Goal: Task Accomplishment & Management: Manage account settings

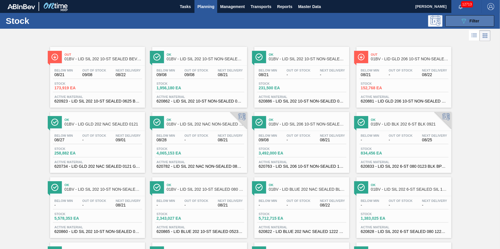
click at [485, 22] on button "089F7B8B-B2A5-4AFE-B5C0-19BA573D28AC Filter" at bounding box center [469, 21] width 49 height 12
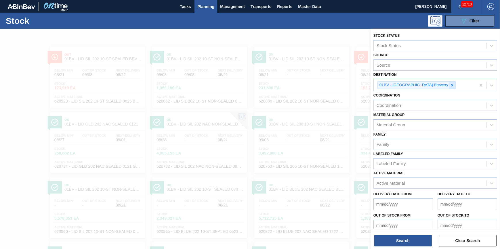
click at [450, 83] on icon at bounding box center [452, 85] width 4 height 4
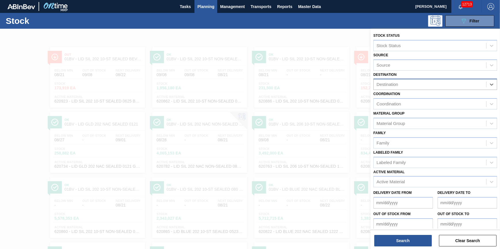
click at [434, 83] on div "Destination" at bounding box center [430, 85] width 112 height 8
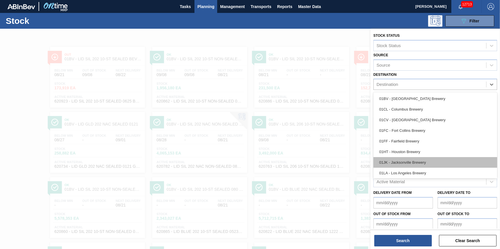
scroll to position [43, 0]
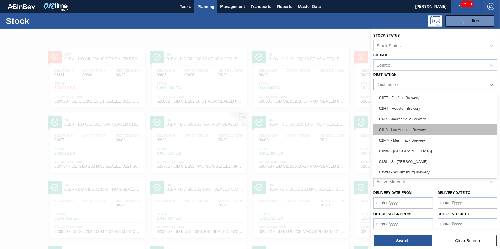
click at [423, 129] on div "01LA - Los Angeles Brewery" at bounding box center [435, 130] width 124 height 11
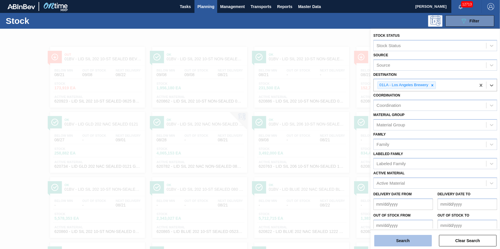
click at [387, 243] on button "Search" at bounding box center [403, 241] width 58 height 12
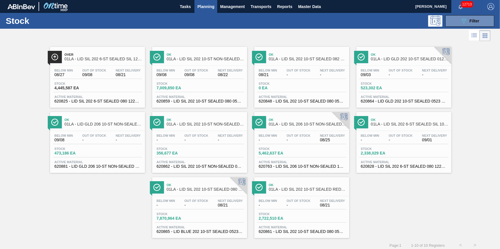
click at [99, 64] on div "Over 01LA - LID SIL 202 6-ST SEALED SIL 1222 Below Min 08/27 Out Of Stock 09/08…" at bounding box center [97, 77] width 95 height 61
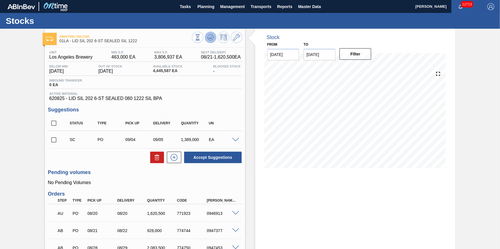
click at [201, 39] on icon at bounding box center [197, 37] width 6 height 6
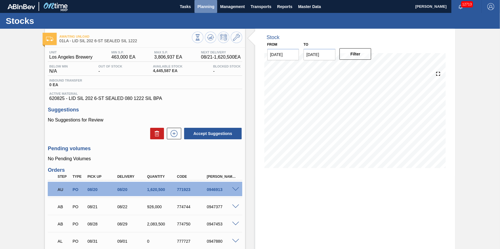
click at [206, 9] on span "Planning" at bounding box center [205, 6] width 17 height 7
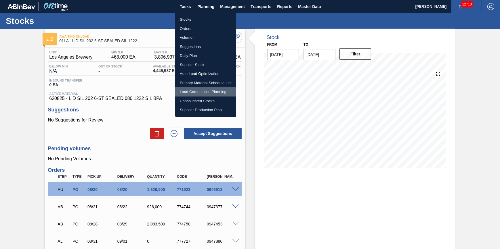
click at [206, 91] on li "Load Composition Planning" at bounding box center [205, 91] width 61 height 9
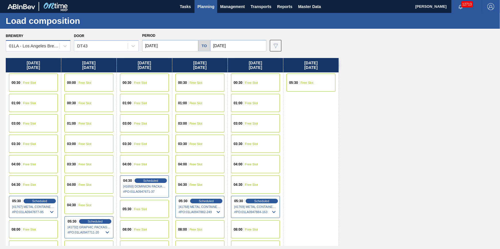
drag, startPoint x: 62, startPoint y: 44, endPoint x: 58, endPoint y: 51, distance: 8.5
click at [59, 48] on div "01LA - Los Angeles Brewery" at bounding box center [38, 45] width 65 height 11
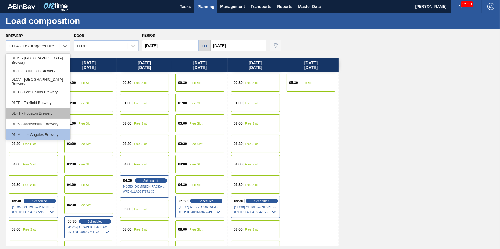
click at [55, 110] on div "01HT - Houston Brewery" at bounding box center [38, 113] width 65 height 11
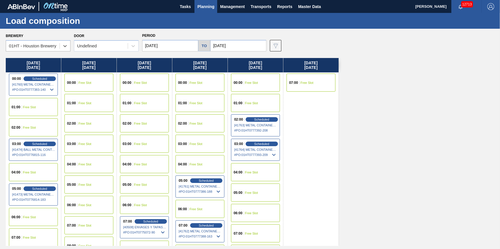
click at [152, 44] on input "[DATE]" at bounding box center [170, 46] width 56 height 12
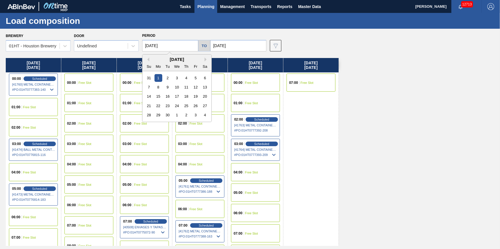
click at [146, 61] on div "September 2025" at bounding box center [176, 59] width 69 height 5
click at [148, 60] on button "Previous Month" at bounding box center [147, 60] width 4 height 4
click at [204, 106] on div "23" at bounding box center [205, 106] width 8 height 8
type input "[DATE]"
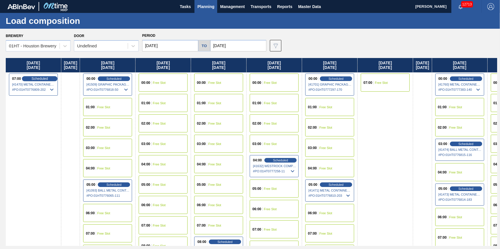
click at [43, 79] on span "Scheduled" at bounding box center [39, 79] width 16 height 4
click at [52, 89] on icon at bounding box center [51, 89] width 7 height 7
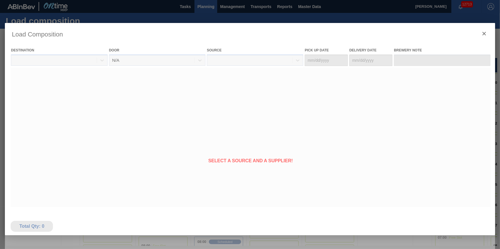
type Date "08/22/2025"
type Date "[DATE]"
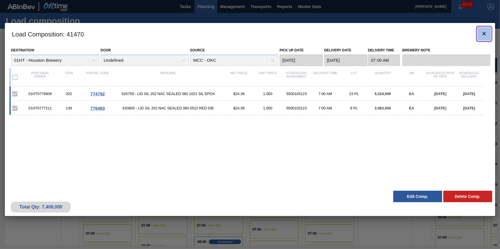
click at [480, 34] on button "botão de ícone" at bounding box center [484, 34] width 14 height 14
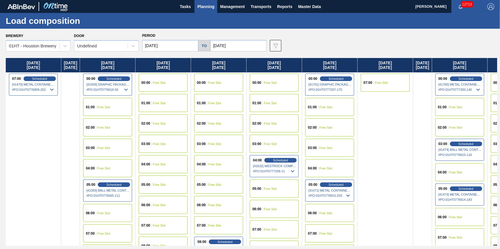
click at [202, 12] on button "Planning" at bounding box center [205, 6] width 23 height 13
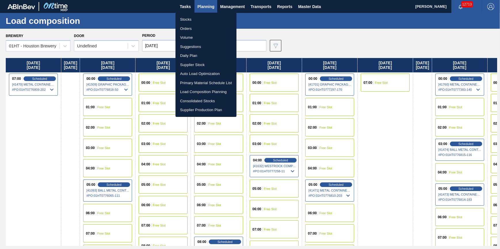
click at [196, 18] on li "Stocks" at bounding box center [205, 19] width 61 height 9
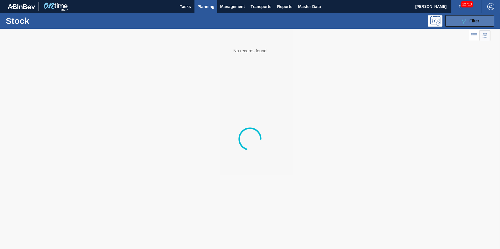
click at [460, 23] on button "089F7B8B-B2A5-4AFE-B5C0-19BA573D28AC Filter" at bounding box center [469, 21] width 49 height 12
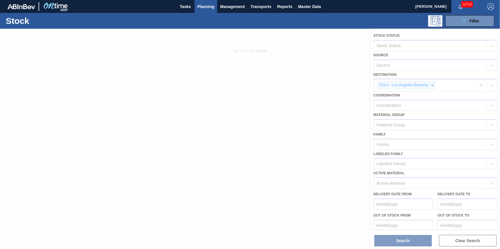
click at [435, 85] on div at bounding box center [250, 139] width 500 height 221
click at [431, 83] on div at bounding box center [250, 139] width 500 height 221
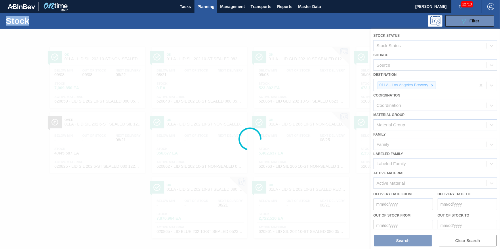
click at [431, 83] on div at bounding box center [250, 139] width 500 height 221
click at [430, 81] on div at bounding box center [250, 139] width 500 height 221
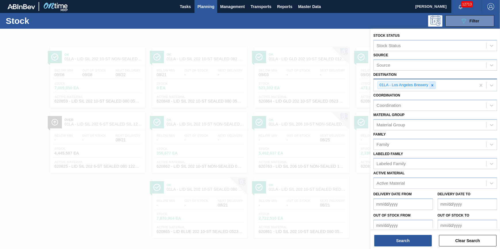
click at [431, 85] on icon at bounding box center [432, 85] width 4 height 4
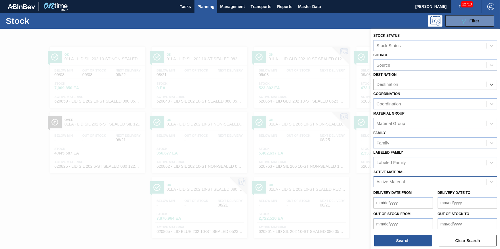
click at [409, 179] on div "Active Material" at bounding box center [430, 182] width 112 height 8
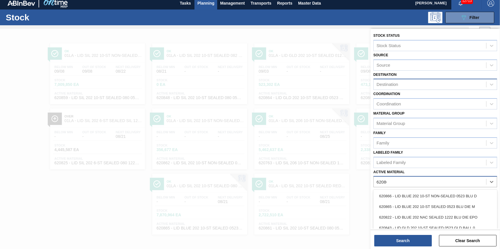
type Material "620864"
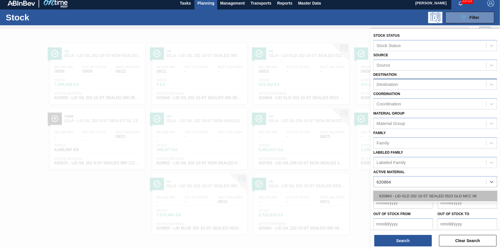
click at [444, 194] on div "620864 - LID GLD 202 10-ST SEALED 0523 GLD MCC 06" at bounding box center [435, 196] width 124 height 11
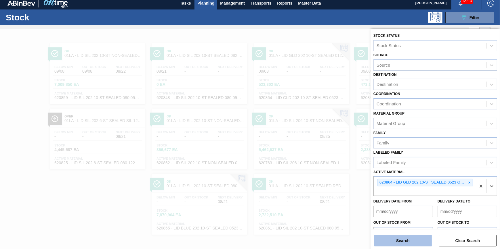
click at [393, 240] on button "Search" at bounding box center [403, 241] width 58 height 12
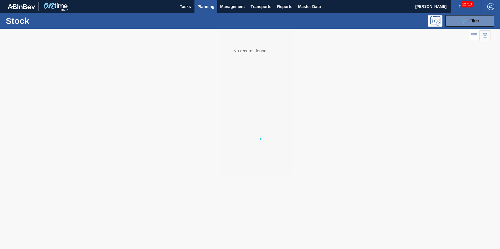
scroll to position [0, 0]
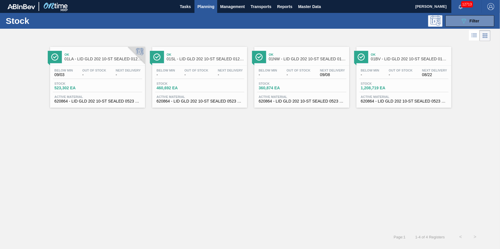
click at [216, 81] on div "Below Min - Out Of Stock - Next Delivery - Stock 460,692 EA Active Material 620…" at bounding box center [199, 85] width 95 height 39
click at [385, 83] on span "Stock" at bounding box center [381, 83] width 40 height 3
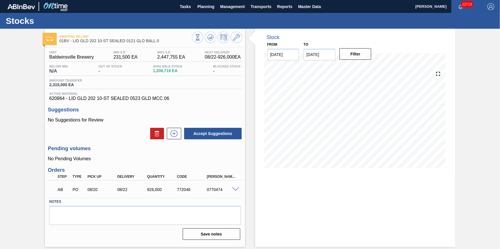
click at [325, 56] on input "11/01/2025" at bounding box center [319, 55] width 32 height 12
click at [204, 5] on span "Planning" at bounding box center [205, 6] width 17 height 7
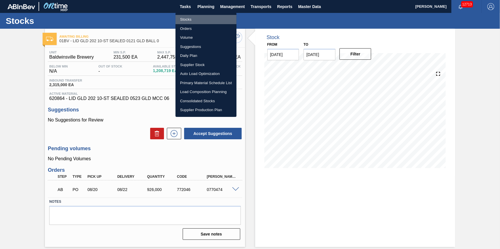
click at [204, 17] on li "Stocks" at bounding box center [205, 19] width 61 height 9
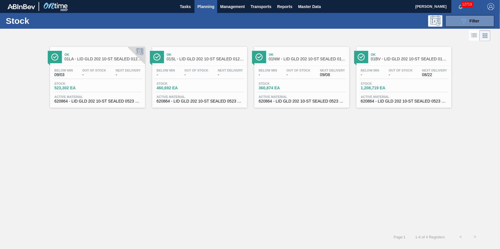
click at [402, 97] on span "Active Material" at bounding box center [404, 96] width 86 height 3
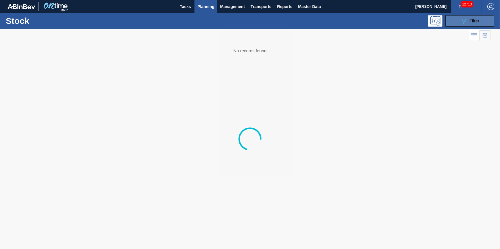
click at [456, 22] on button "089F7B8B-B2A5-4AFE-B5C0-19BA573D28AC Filter" at bounding box center [469, 21] width 49 height 12
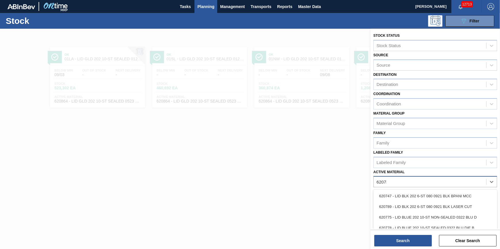
type Material "620734"
click at [403, 192] on div "620734 - LID GLD 202 NAC SEALED 0121 GLD MCC 062" at bounding box center [435, 196] width 124 height 11
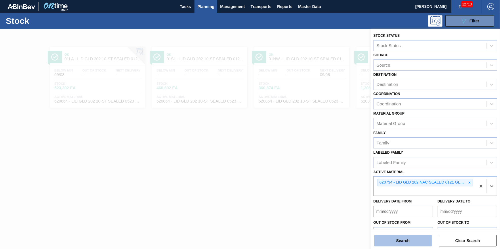
click at [398, 240] on button "Search" at bounding box center [403, 241] width 58 height 12
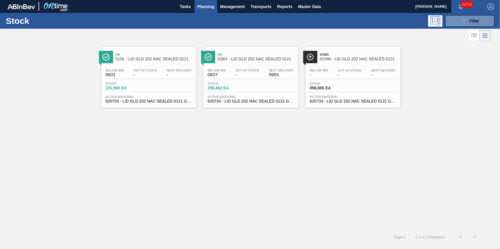
click at [231, 90] on span "258,882 EA" at bounding box center [228, 88] width 40 height 4
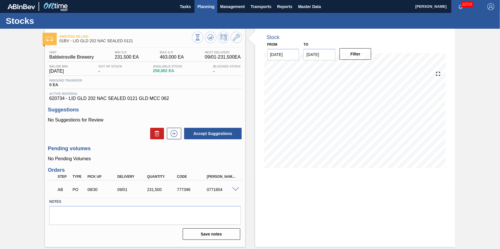
click at [201, 9] on span "Planning" at bounding box center [205, 6] width 17 height 7
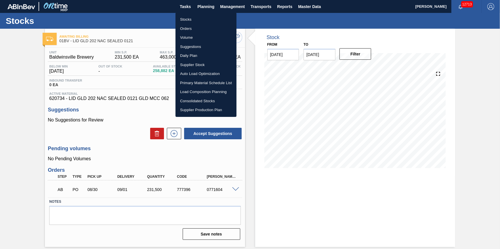
click at [203, 92] on li "Load Composition Planning" at bounding box center [205, 91] width 61 height 9
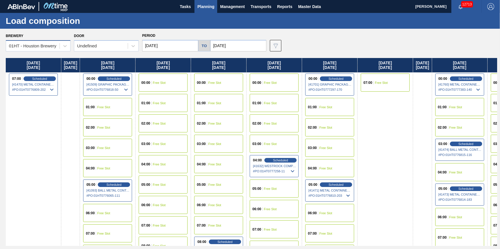
click at [51, 46] on div "01HT - Houston Brewery" at bounding box center [32, 46] width 47 height 5
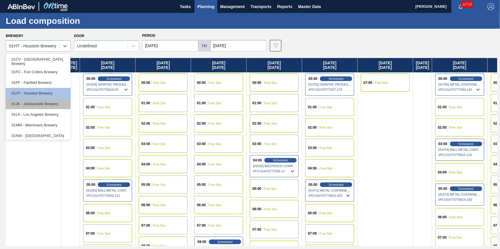
scroll to position [43, 0]
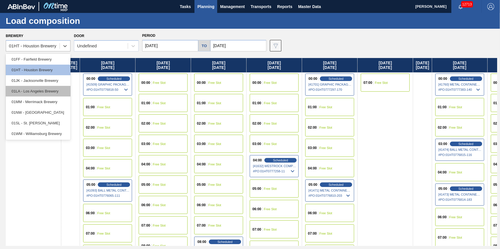
click at [45, 93] on div "01LA - Los Angeles Brewery" at bounding box center [38, 91] width 65 height 11
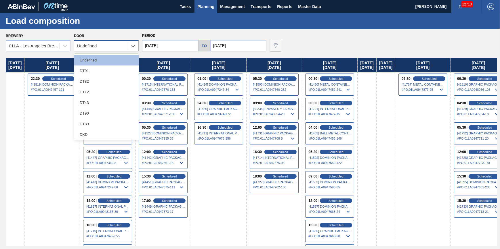
click at [119, 48] on div "Undefined" at bounding box center [101, 46] width 54 height 8
click at [107, 98] on div "DT43" at bounding box center [106, 103] width 65 height 11
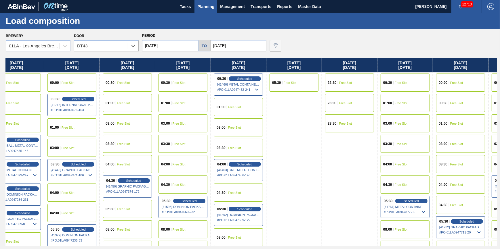
scroll to position [0, 161]
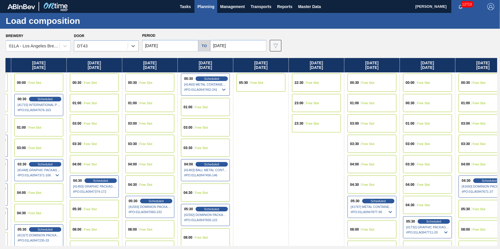
drag, startPoint x: 282, startPoint y: 129, endPoint x: 117, endPoint y: 144, distance: 165.1
click at [117, 144] on div "Saturday 08/23/2025 05:30 Free Slot Sunday 08/24/2025 22:30 Scheduled [41519] D…" at bounding box center [251, 152] width 491 height 188
click at [381, 201] on span "Scheduled" at bounding box center [378, 201] width 16 height 4
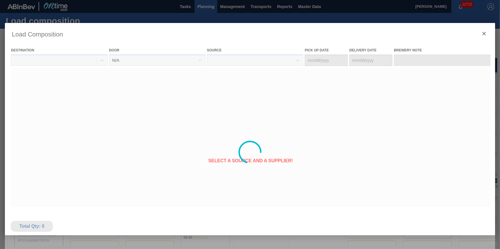
type Date "[DATE]"
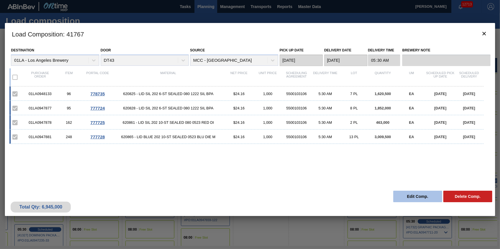
click at [403, 198] on button "Edit Comp." at bounding box center [417, 197] width 49 height 12
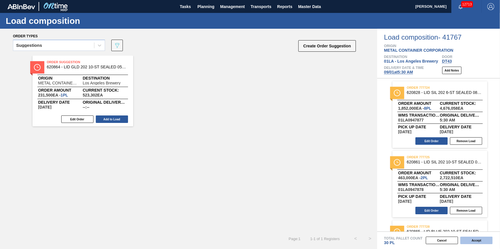
click at [466, 239] on button "Accept" at bounding box center [476, 240] width 32 height 7
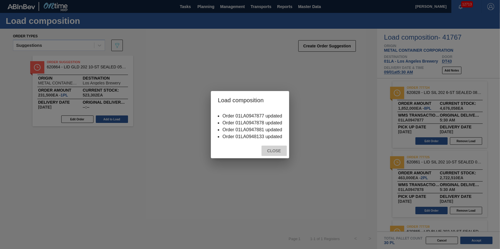
click at [274, 149] on div "Close" at bounding box center [273, 151] width 25 height 11
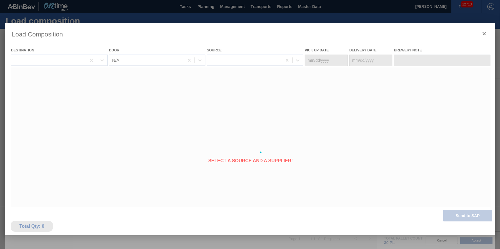
type Date "[DATE]"
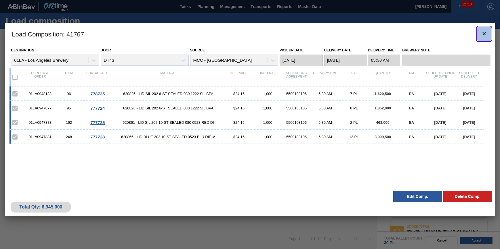
click at [479, 29] on button "botão de ícone" at bounding box center [484, 34] width 14 height 14
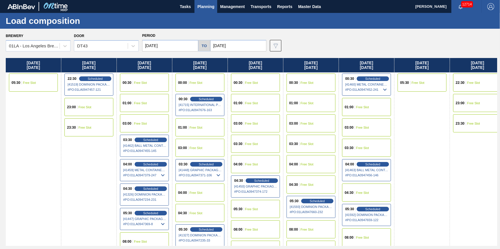
click at [209, 12] on button "Planning" at bounding box center [205, 6] width 23 height 13
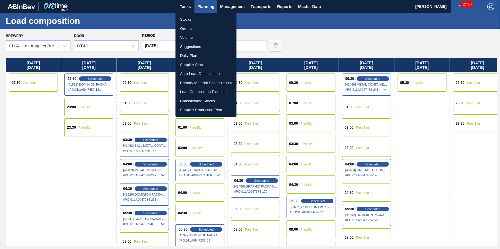
drag, startPoint x: 207, startPoint y: 21, endPoint x: 202, endPoint y: 3, distance: 18.8
click at [207, 21] on li "Stocks" at bounding box center [205, 19] width 61 height 9
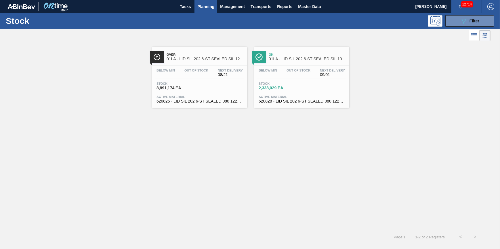
click at [284, 75] on div "Below Min - Out Of Stock - Next Delivery 09/01" at bounding box center [301, 74] width 89 height 10
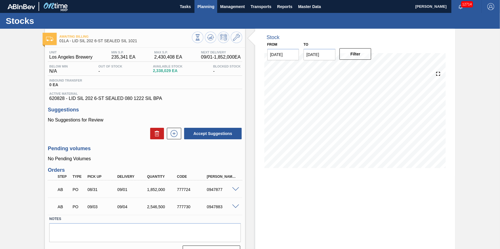
click at [198, 7] on span "Planning" at bounding box center [205, 6] width 17 height 7
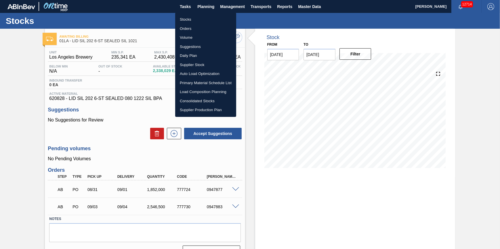
click at [200, 90] on li "Load Composition Planning" at bounding box center [205, 91] width 61 height 9
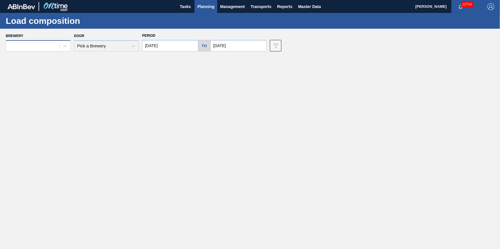
click at [54, 49] on div at bounding box center [33, 46] width 54 height 8
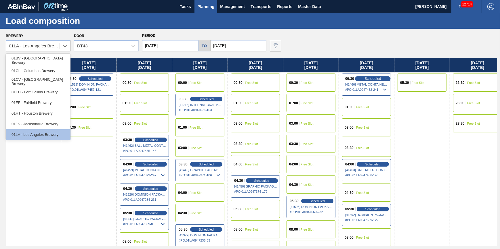
click at [370, 80] on span "Scheduled" at bounding box center [372, 79] width 16 height 4
click at [369, 77] on span "Scheduled" at bounding box center [372, 79] width 16 height 4
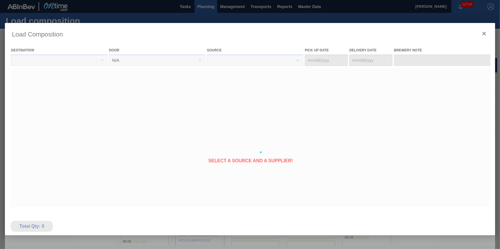
click at [94, 184] on div at bounding box center [250, 152] width 490 height 259
type Date "[DATE]"
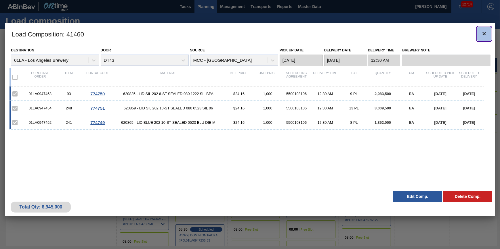
click at [482, 33] on icon "botão de ícone" at bounding box center [484, 33] width 7 height 7
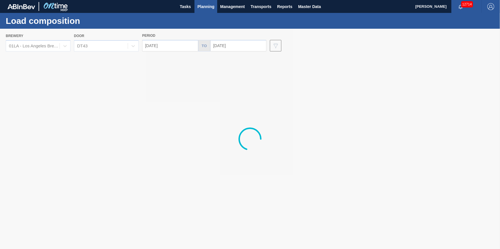
click at [208, 9] on span "Planning" at bounding box center [205, 6] width 17 height 7
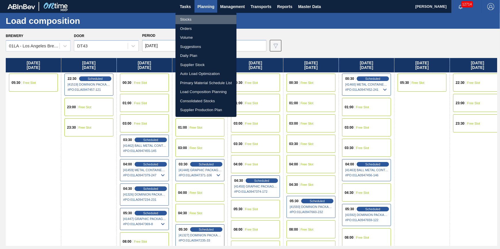
click at [209, 17] on li "Stocks" at bounding box center [205, 19] width 61 height 9
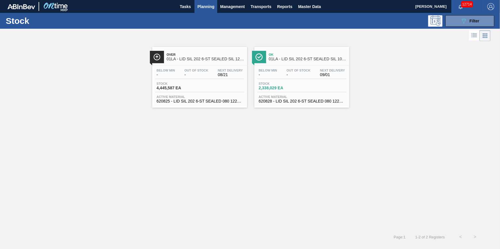
click at [211, 8] on span "Planning" at bounding box center [205, 6] width 17 height 7
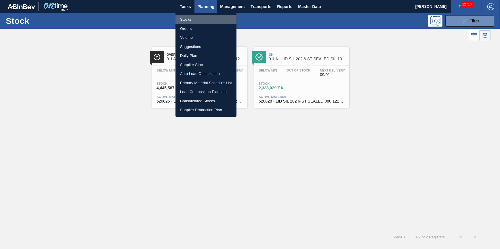
click at [208, 16] on li "Stocks" at bounding box center [205, 19] width 61 height 9
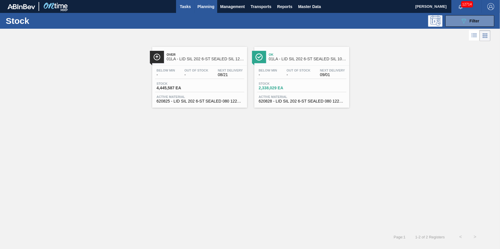
click at [176, 7] on button "Tasks" at bounding box center [185, 6] width 18 height 13
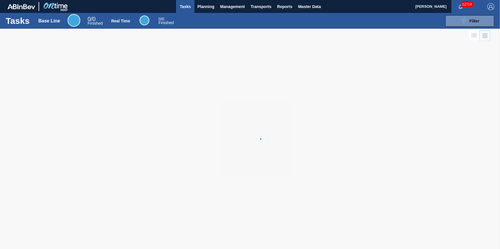
click at [179, 7] on span "Tasks" at bounding box center [185, 6] width 13 height 7
click at [198, 9] on span "Planning" at bounding box center [205, 6] width 17 height 7
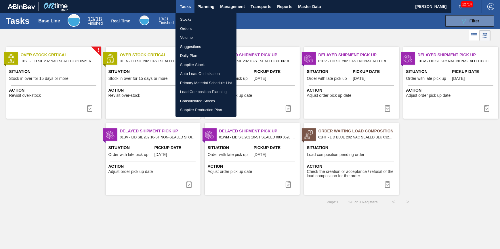
click at [195, 18] on li "Stocks" at bounding box center [205, 19] width 61 height 9
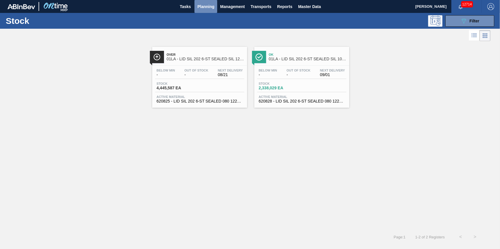
click at [205, 5] on span "Planning" at bounding box center [205, 6] width 17 height 7
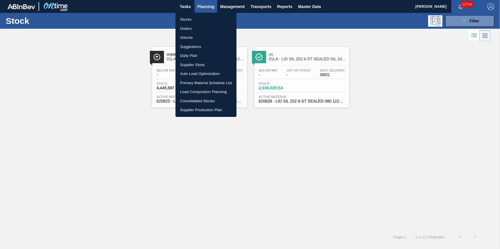
click at [205, 19] on li "Stocks" at bounding box center [205, 19] width 61 height 9
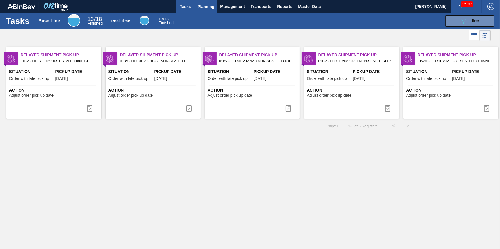
click at [203, 5] on span "Planning" at bounding box center [205, 6] width 17 height 7
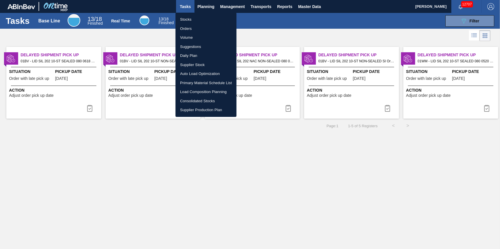
click at [196, 17] on li "Stocks" at bounding box center [205, 19] width 61 height 9
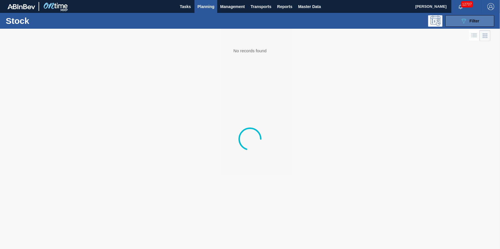
click at [457, 20] on button "089F7B8B-B2A5-4AFE-B5C0-19BA573D28AC Filter" at bounding box center [469, 21] width 49 height 12
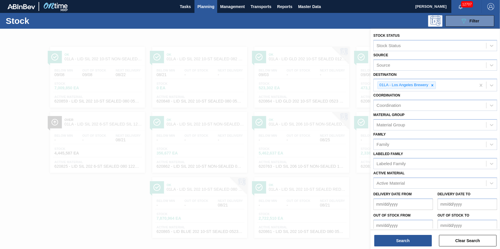
click at [168, 27] on div "Stock 089F7B8B-B2A5-4AFE-B5C0-19BA573D28AC Filter" at bounding box center [250, 21] width 500 height 16
click at [47, 234] on div at bounding box center [250, 153] width 500 height 249
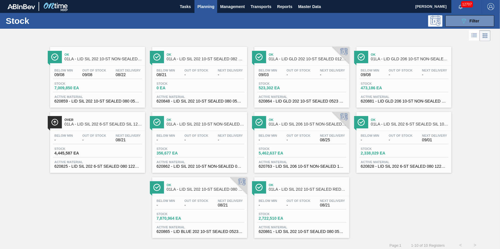
click at [378, 146] on div "Below Min - Out Of Stock - Next Delivery 09/01 Stock 2,338,029 EA Active Materi…" at bounding box center [403, 150] width 95 height 39
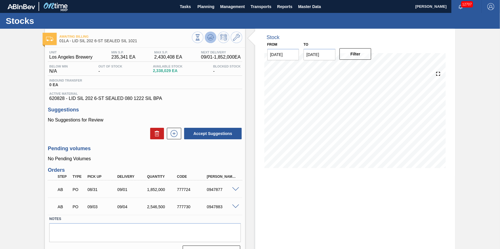
click at [201, 37] on icon at bounding box center [197, 37] width 6 height 6
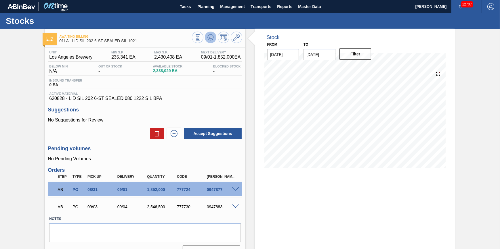
click at [201, 38] on icon at bounding box center [197, 37] width 6 height 6
click at [202, 8] on span "Planning" at bounding box center [205, 6] width 17 height 7
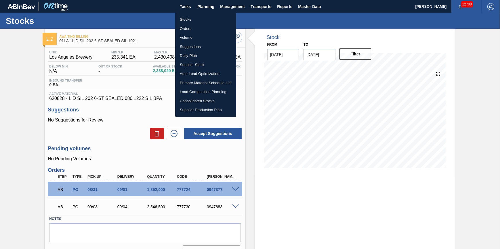
click at [194, 22] on li "Stocks" at bounding box center [205, 19] width 61 height 9
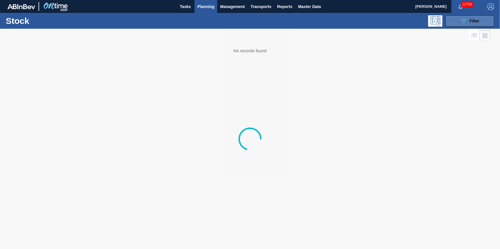
click at [455, 23] on button "089F7B8B-B2A5-4AFE-B5C0-19BA573D28AC Filter" at bounding box center [469, 21] width 49 height 12
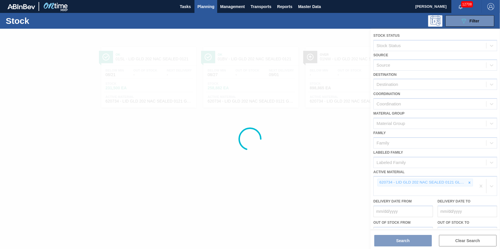
click at [478, 186] on div at bounding box center [250, 139] width 500 height 221
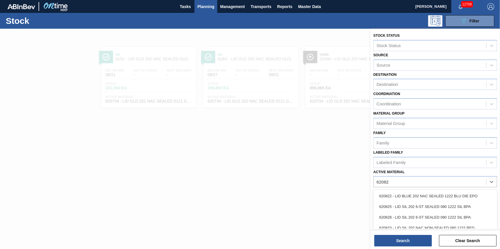
type Material "620825"
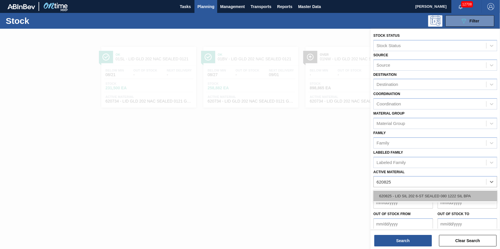
click at [400, 194] on div "620825 - LID SIL 202 6-ST SEALED 080 1222 SIL BPA" at bounding box center [435, 196] width 124 height 11
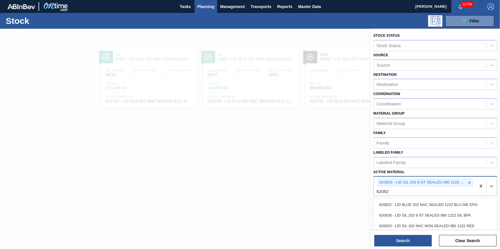
type Material "620828"
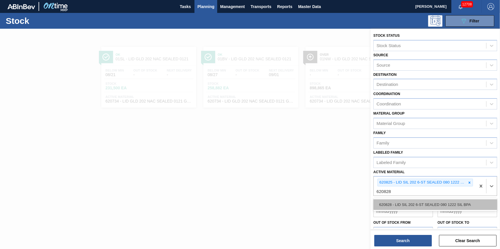
click at [421, 202] on div "620828 - LID SIL 202 6-ST SEALED 080 1222 SIL BPA" at bounding box center [435, 205] width 124 height 11
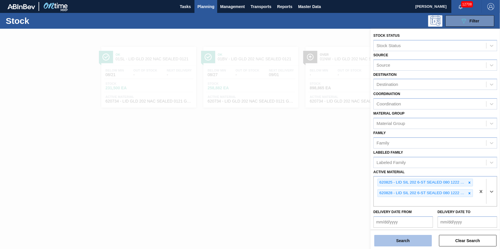
click at [405, 240] on button "Search" at bounding box center [403, 241] width 58 height 12
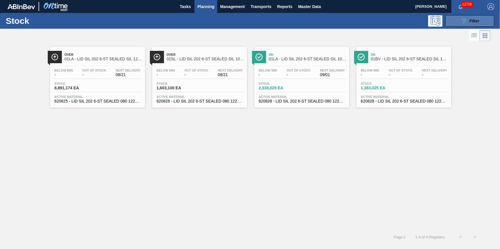
click at [461, 23] on icon "089F7B8B-B2A5-4AFE-B5C0-19BA573D28AC" at bounding box center [463, 21] width 7 height 7
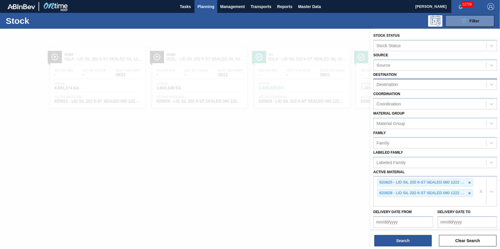
click at [444, 89] on div "Destination" at bounding box center [435, 84] width 124 height 11
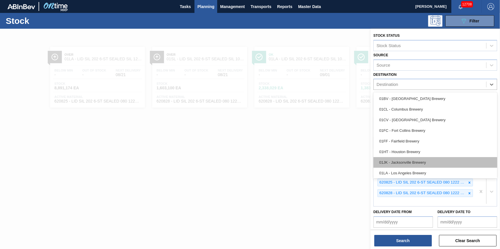
scroll to position [43, 0]
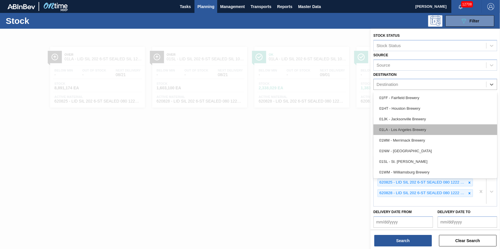
click at [438, 126] on div "01LA - Los Angeles Brewery" at bounding box center [435, 130] width 124 height 11
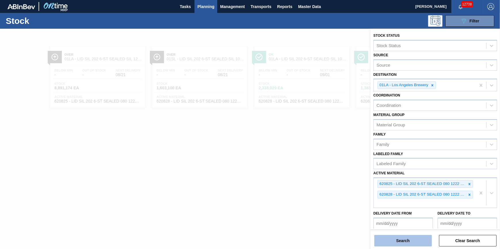
click at [410, 244] on button "Search" at bounding box center [403, 241] width 58 height 12
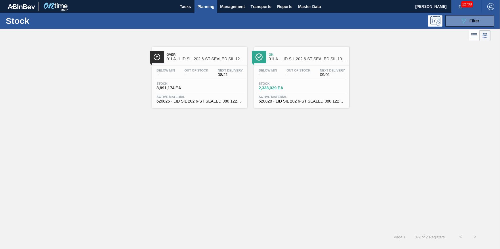
click at [193, 78] on div "Below Min - Out Of Stock - Next Delivery 08/21" at bounding box center [199, 74] width 89 height 10
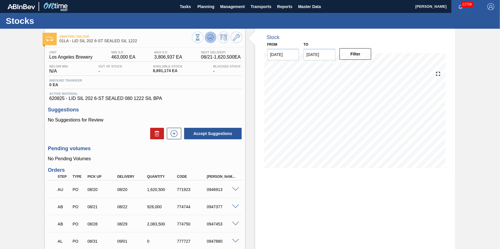
click at [201, 37] on icon at bounding box center [197, 37] width 6 height 6
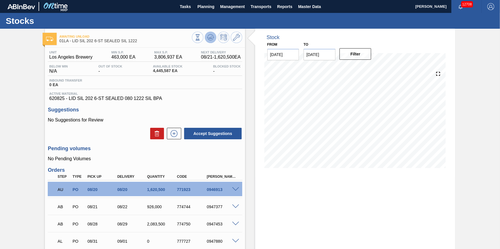
click at [201, 37] on icon at bounding box center [197, 37] width 6 height 6
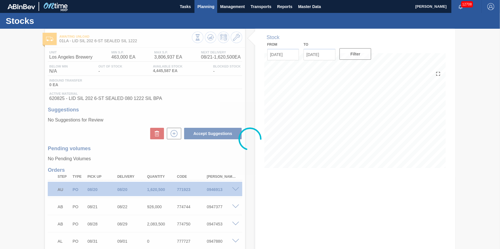
click at [206, 11] on button "Planning" at bounding box center [205, 6] width 23 height 13
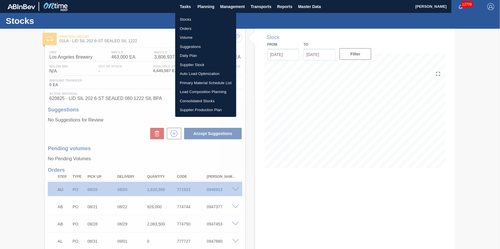
click at [204, 19] on li "Stocks" at bounding box center [205, 19] width 61 height 9
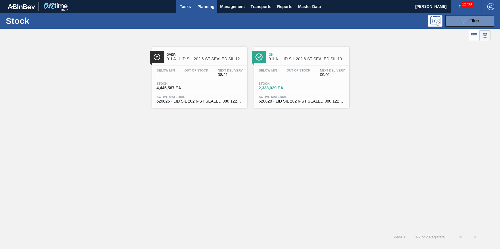
click at [184, 9] on span "Tasks" at bounding box center [185, 6] width 13 height 7
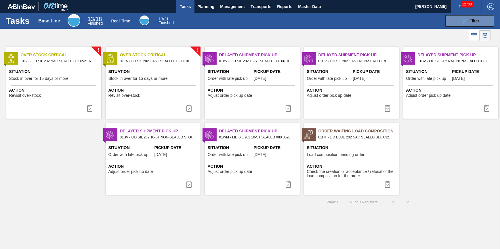
click at [348, 162] on div at bounding box center [351, 162] width 85 height 0
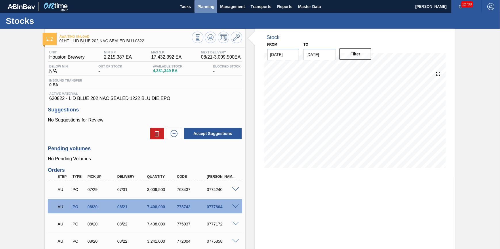
click at [200, 5] on span "Planning" at bounding box center [205, 6] width 17 height 7
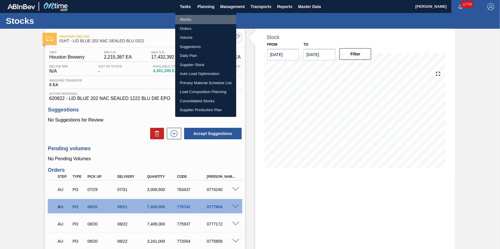
click at [197, 18] on li "Stocks" at bounding box center [205, 19] width 61 height 9
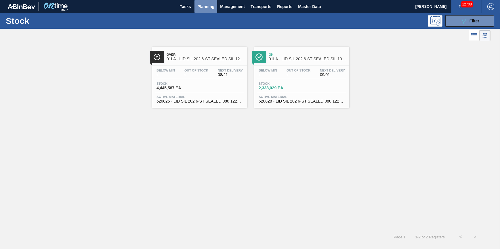
click at [207, 7] on span "Planning" at bounding box center [205, 6] width 17 height 7
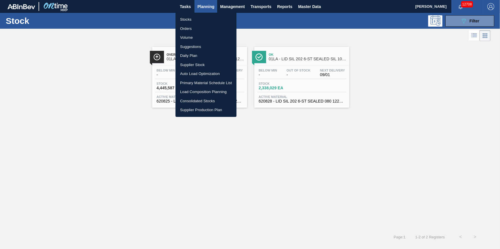
click at [208, 16] on li "Stocks" at bounding box center [205, 19] width 61 height 9
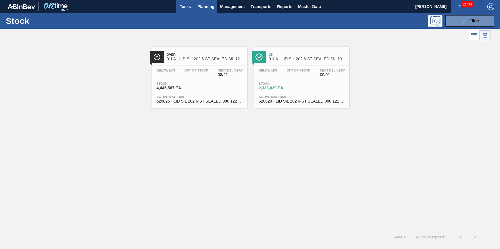
click at [182, 4] on span "Tasks" at bounding box center [185, 6] width 13 height 7
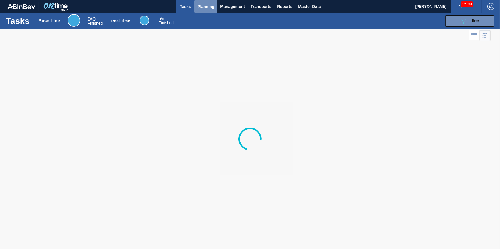
click at [207, 9] on span "Planning" at bounding box center [205, 6] width 17 height 7
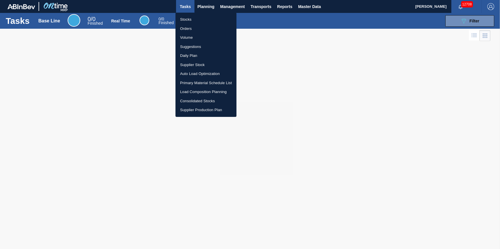
click at [204, 20] on li "Stocks" at bounding box center [205, 19] width 61 height 9
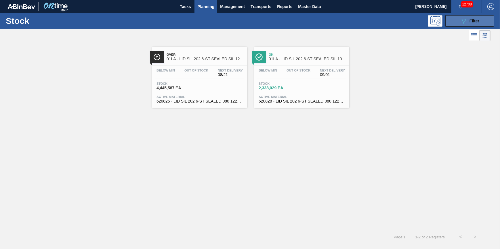
click at [472, 20] on span "Filter" at bounding box center [474, 21] width 10 height 5
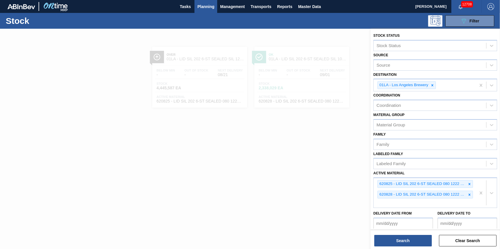
click at [261, 181] on div at bounding box center [250, 153] width 500 height 249
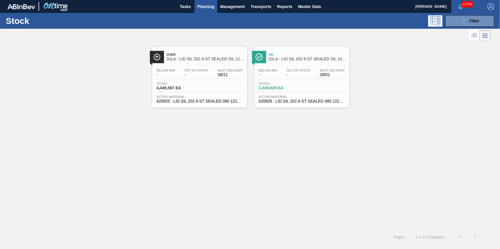
click at [212, 11] on button "Planning" at bounding box center [205, 6] width 23 height 13
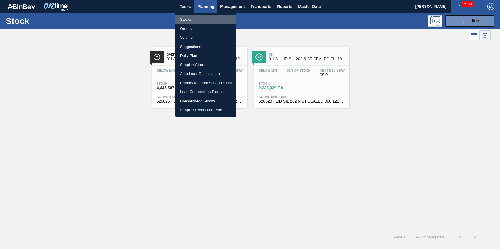
click at [215, 20] on li "Stocks" at bounding box center [205, 19] width 61 height 9
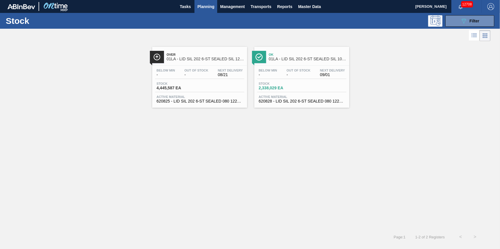
drag, startPoint x: 204, startPoint y: 11, endPoint x: 203, endPoint y: 14, distance: 3.8
click at [204, 11] on button "Planning" at bounding box center [205, 6] width 23 height 13
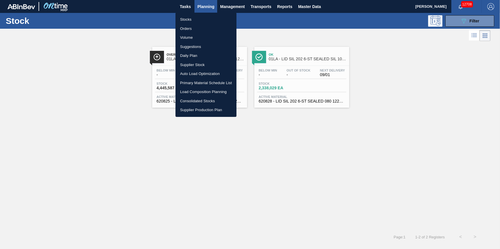
click at [203, 19] on li "Stocks" at bounding box center [205, 19] width 61 height 9
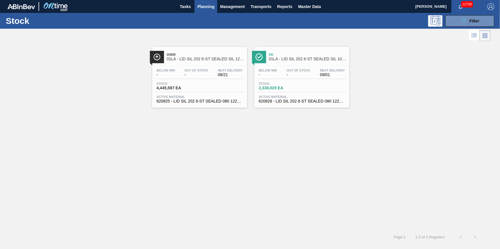
drag, startPoint x: 205, startPoint y: 9, endPoint x: 202, endPoint y: 14, distance: 5.7
click at [205, 9] on span "Planning" at bounding box center [205, 6] width 17 height 7
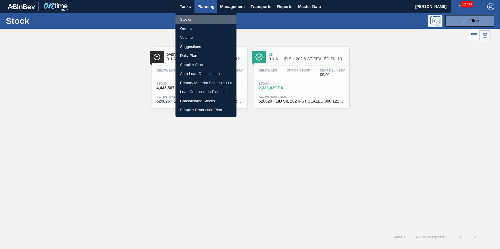
click at [202, 18] on li "Stocks" at bounding box center [205, 19] width 61 height 9
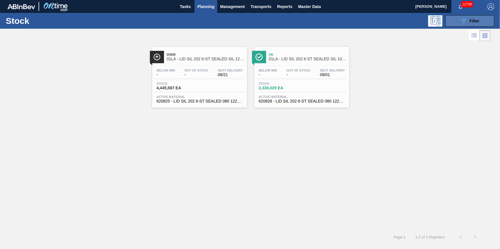
click at [463, 17] on button "089F7B8B-B2A5-4AFE-B5C0-19BA573D28AC Filter" at bounding box center [469, 21] width 49 height 12
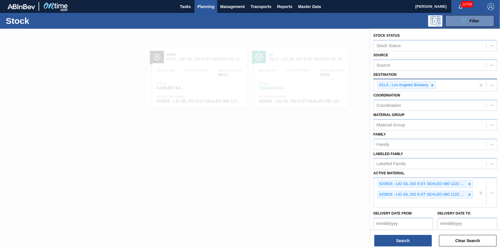
click at [456, 85] on div "01LA - Los Angeles Brewery" at bounding box center [425, 85] width 102 height 12
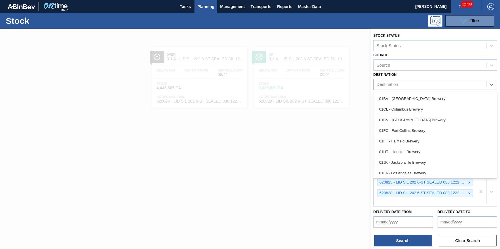
click at [474, 85] on div "Destination" at bounding box center [430, 85] width 112 height 8
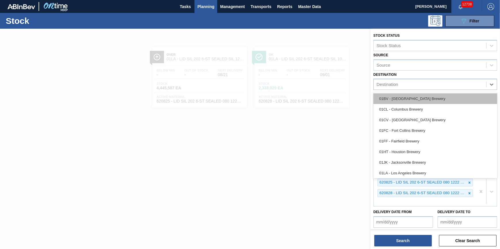
click at [461, 95] on div "01BV - [GEOGRAPHIC_DATA] Brewery" at bounding box center [435, 98] width 124 height 11
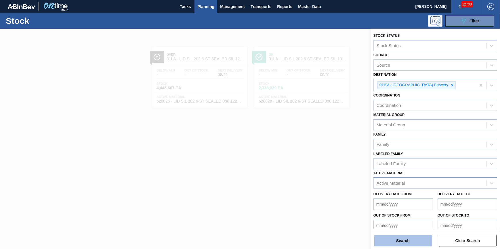
click at [422, 239] on button "Search" at bounding box center [403, 241] width 58 height 12
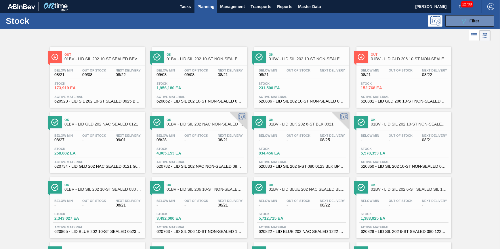
click at [201, 12] on button "Planning" at bounding box center [205, 6] width 23 height 13
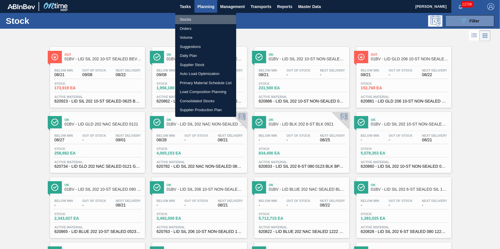
click at [200, 20] on li "Stocks" at bounding box center [205, 19] width 61 height 9
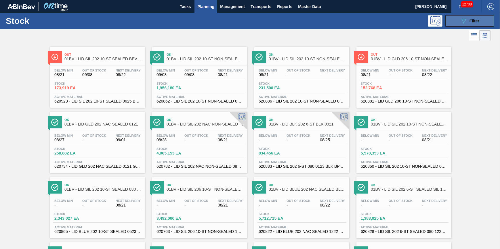
click at [449, 22] on button "089F7B8B-B2A5-4AFE-B5C0-19BA573D28AC Filter" at bounding box center [469, 21] width 49 height 12
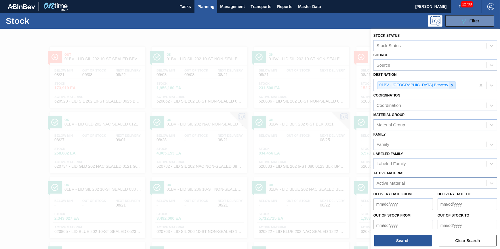
click at [451, 84] on icon at bounding box center [452, 85] width 2 height 2
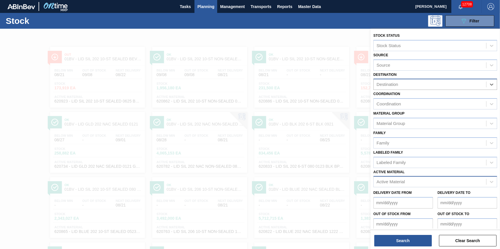
click at [434, 85] on div "Destination" at bounding box center [430, 85] width 112 height 8
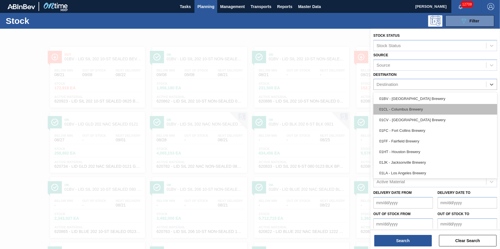
click at [419, 106] on div "01CL - Columbus Brewery" at bounding box center [435, 109] width 124 height 11
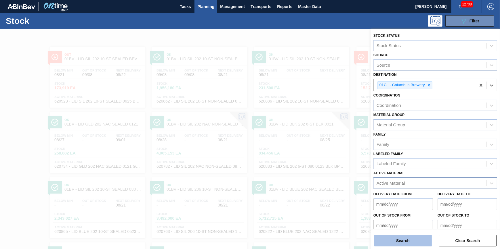
click at [412, 236] on button "Search" at bounding box center [403, 241] width 58 height 12
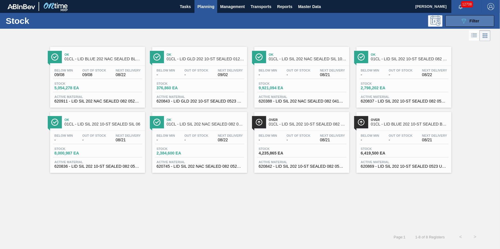
click at [463, 22] on icon "089F7B8B-B2A5-4AFE-B5C0-19BA573D28AC" at bounding box center [463, 21] width 7 height 7
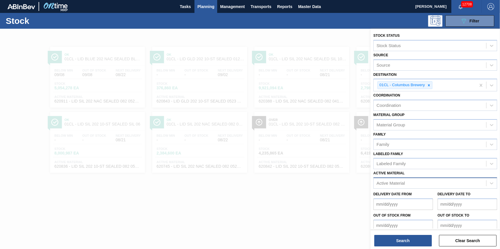
click at [310, 29] on div at bounding box center [250, 153] width 500 height 249
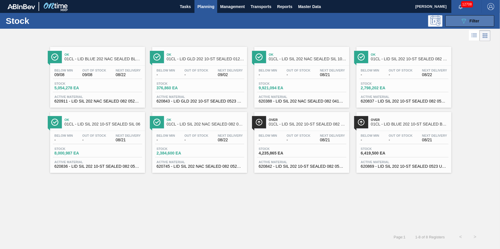
click at [459, 24] on button "089F7B8B-B2A5-4AFE-B5C0-19BA573D28AC Filter" at bounding box center [469, 21] width 49 height 12
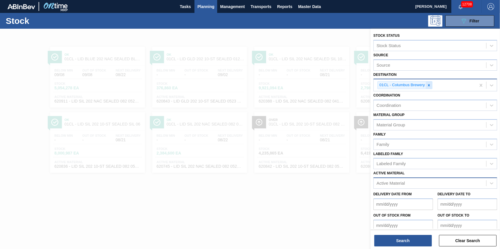
click at [431, 85] on div at bounding box center [429, 85] width 6 height 7
click at [431, 85] on div "Destination" at bounding box center [430, 85] width 112 height 8
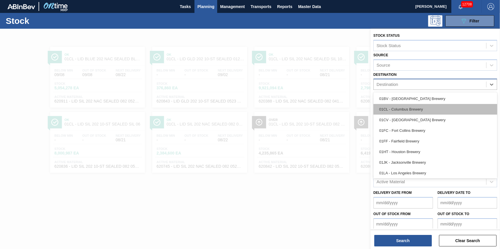
click at [424, 110] on div "01CL - Columbus Brewery" at bounding box center [435, 109] width 124 height 11
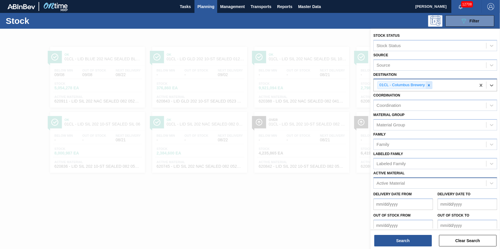
click at [429, 86] on icon at bounding box center [429, 85] width 2 height 2
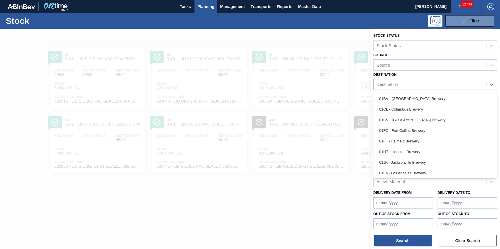
click at [429, 86] on div "Destination" at bounding box center [430, 85] width 112 height 8
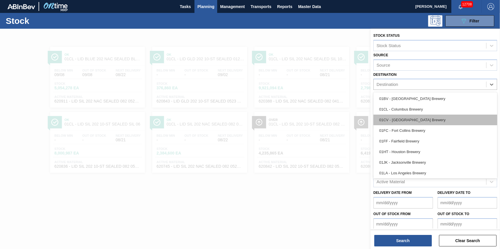
click at [426, 119] on div "01CV - [GEOGRAPHIC_DATA] Brewery" at bounding box center [435, 120] width 124 height 11
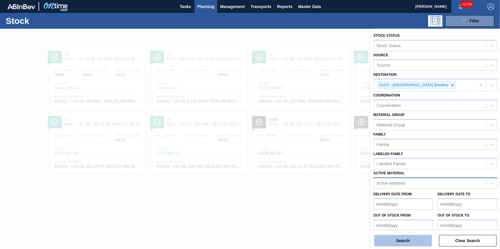
click at [394, 236] on button "Search" at bounding box center [403, 241] width 58 height 12
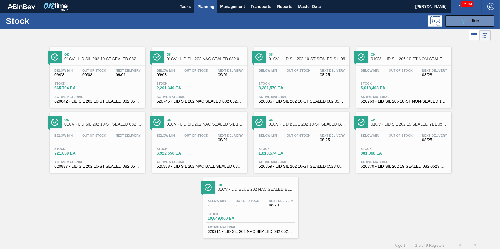
click at [207, 7] on span "Planning" at bounding box center [205, 6] width 17 height 7
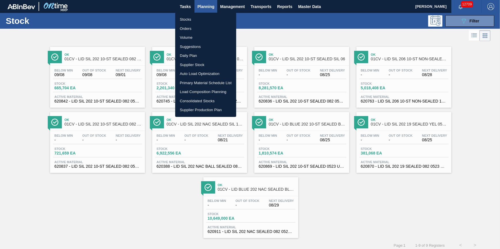
click at [201, 23] on li "Stocks" at bounding box center [205, 19] width 61 height 9
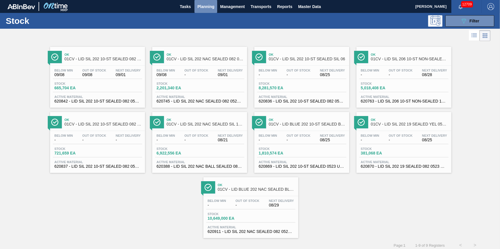
drag, startPoint x: 204, startPoint y: 11, endPoint x: 202, endPoint y: 15, distance: 4.2
click at [204, 11] on button "Planning" at bounding box center [205, 6] width 23 height 13
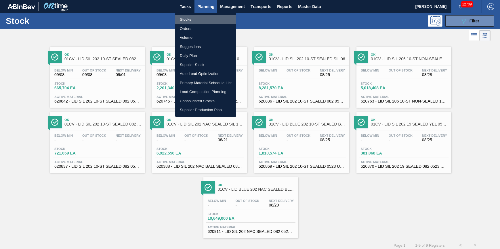
click at [201, 20] on li "Stocks" at bounding box center [205, 19] width 61 height 9
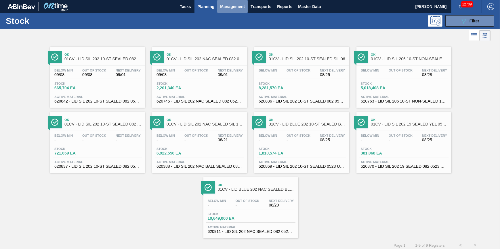
click at [219, 7] on button "Management" at bounding box center [232, 6] width 30 height 13
click at [207, 9] on div at bounding box center [250, 124] width 500 height 249
click at [206, 11] on button "Planning" at bounding box center [205, 6] width 23 height 13
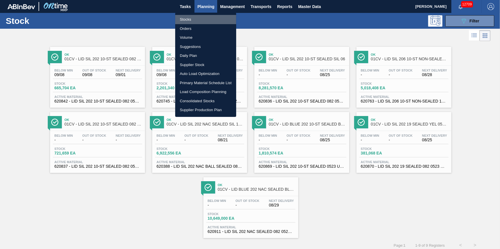
click at [206, 16] on li "Stocks" at bounding box center [205, 19] width 61 height 9
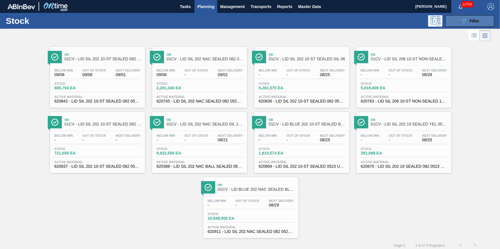
click at [462, 20] on icon at bounding box center [464, 21] width 4 height 5
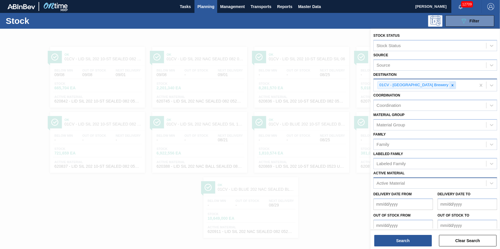
click at [449, 82] on div at bounding box center [452, 85] width 6 height 7
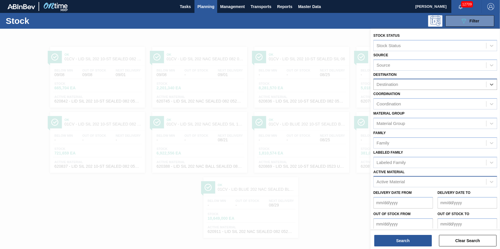
click at [430, 83] on div "Destination" at bounding box center [430, 85] width 112 height 8
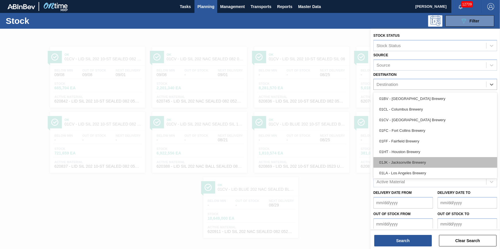
scroll to position [43, 0]
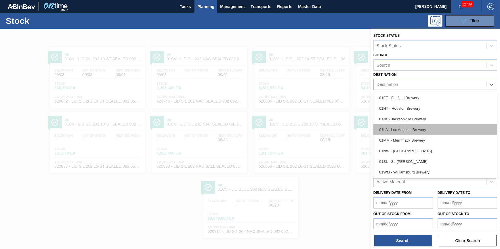
click at [431, 129] on div "01LA - Los Angeles Brewery" at bounding box center [435, 130] width 124 height 11
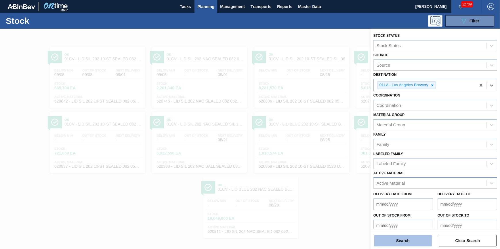
click at [411, 238] on button "Search" at bounding box center [403, 241] width 58 height 12
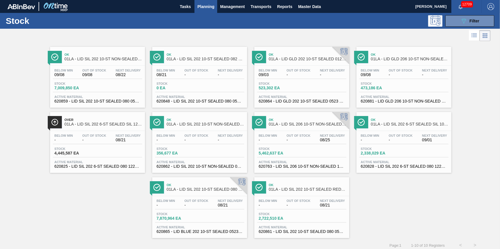
click at [276, 84] on span "Stock" at bounding box center [279, 83] width 40 height 3
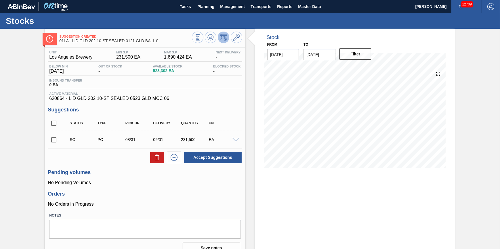
click at [330, 56] on input "11/01/2025" at bounding box center [319, 55] width 32 height 12
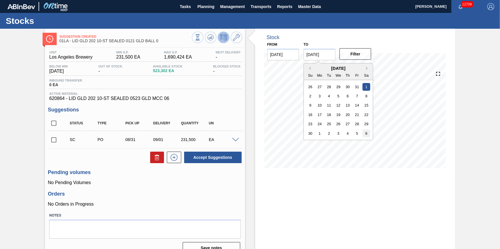
click at [363, 133] on div "6" at bounding box center [366, 134] width 8 height 8
type input "12/06/2025"
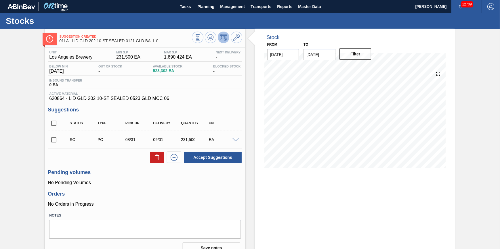
click at [360, 60] on div "Filter" at bounding box center [356, 54] width 37 height 13
click at [364, 58] on button "Filter" at bounding box center [355, 54] width 32 height 12
click at [209, 10] on button "Planning" at bounding box center [205, 6] width 23 height 13
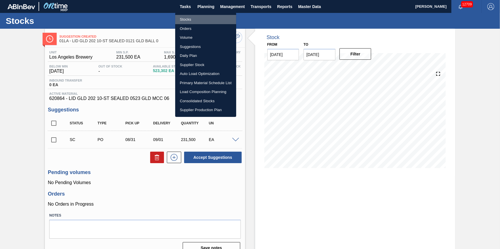
click at [203, 17] on li "Stocks" at bounding box center [205, 19] width 61 height 9
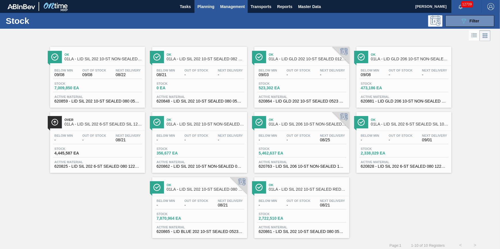
click at [220, 13] on button "Management" at bounding box center [232, 6] width 30 height 13
click at [302, 29] on div at bounding box center [250, 124] width 500 height 249
click at [462, 28] on div "Stock 089F7B8B-B2A5-4AFE-B5C0-19BA573D28AC Filter" at bounding box center [250, 21] width 500 height 16
click at [459, 26] on button "089F7B8B-B2A5-4AFE-B5C0-19BA573D28AC Filter" at bounding box center [469, 21] width 49 height 12
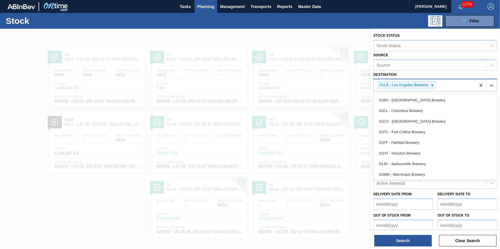
click at [436, 83] on div "01LA - Los Angeles Brewery" at bounding box center [425, 85] width 102 height 12
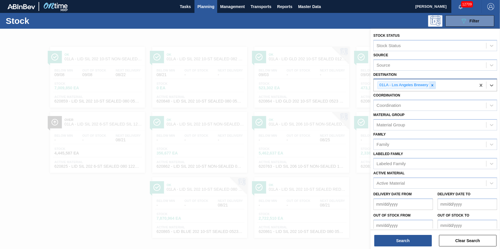
click at [433, 85] on icon at bounding box center [432, 85] width 4 height 4
click at [433, 85] on div "Destination" at bounding box center [430, 85] width 112 height 8
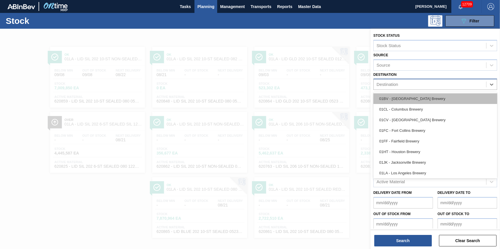
click at [429, 102] on div "01BV - [GEOGRAPHIC_DATA] Brewery" at bounding box center [435, 98] width 124 height 11
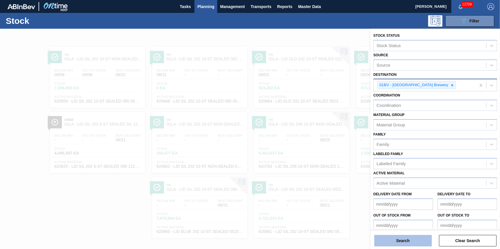
click at [404, 242] on button "Search" at bounding box center [403, 241] width 58 height 12
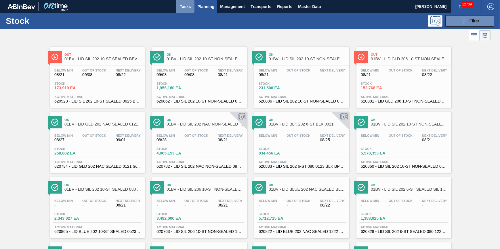
click at [188, 8] on span "Tasks" at bounding box center [185, 6] width 13 height 7
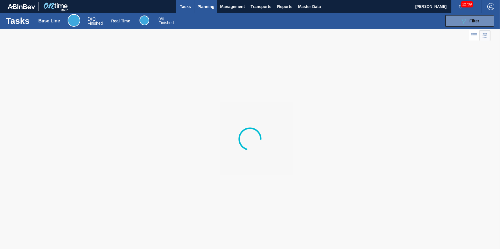
click at [203, 8] on span "Planning" at bounding box center [205, 6] width 17 height 7
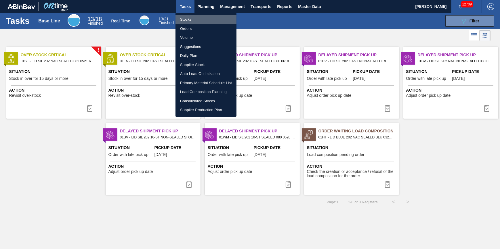
click at [204, 17] on li "Stocks" at bounding box center [205, 19] width 61 height 9
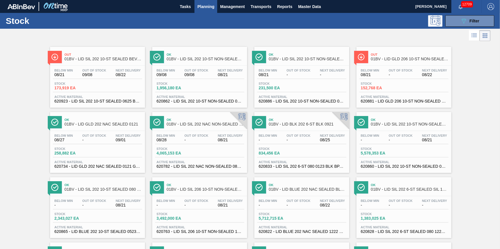
click at [205, 6] on span "Planning" at bounding box center [205, 6] width 17 height 7
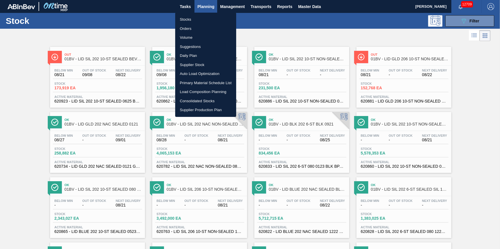
click at [198, 16] on li "Stocks" at bounding box center [205, 19] width 61 height 9
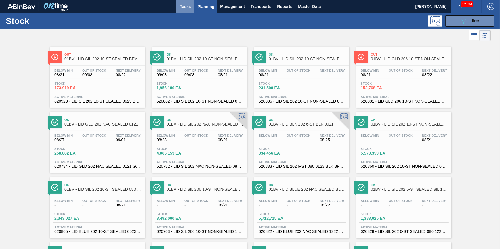
click at [189, 7] on span "Tasks" at bounding box center [185, 6] width 13 height 7
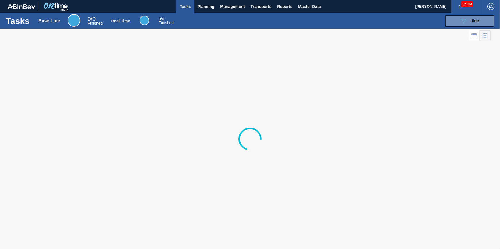
drag, startPoint x: 202, startPoint y: 7, endPoint x: 202, endPoint y: 16, distance: 9.2
click at [202, 7] on span "Planning" at bounding box center [205, 6] width 17 height 7
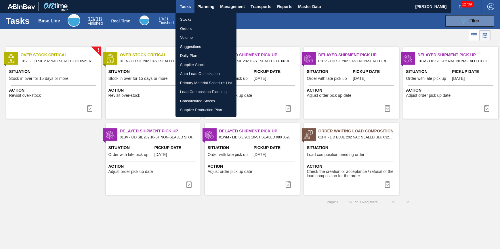
click at [202, 17] on li "Stocks" at bounding box center [205, 19] width 61 height 9
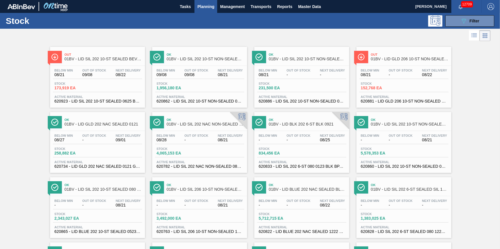
click at [209, 9] on span "Planning" at bounding box center [205, 6] width 17 height 7
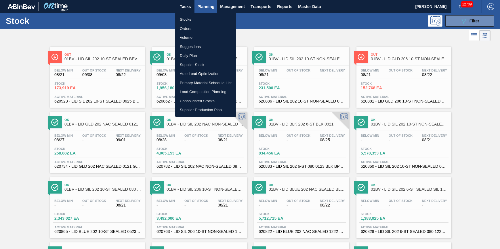
click at [210, 19] on li "Stocks" at bounding box center [205, 19] width 61 height 9
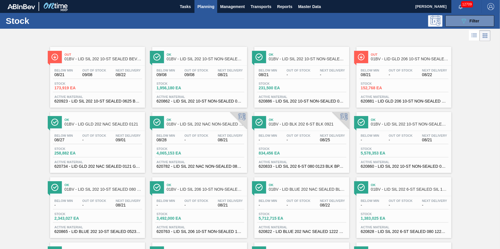
click at [206, 5] on span "Planning" at bounding box center [205, 6] width 17 height 7
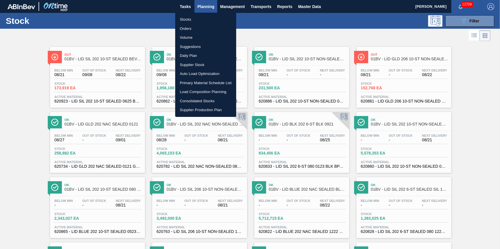
click at [200, 14] on ul "Stocks Orders Volume Suggestions Daily Plan Supplier Stock Auto Load Optimizati…" at bounding box center [205, 65] width 61 height 104
click at [199, 16] on li "Stocks" at bounding box center [205, 19] width 61 height 9
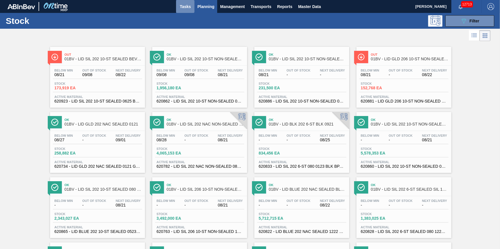
click at [187, 8] on span "Tasks" at bounding box center [185, 6] width 13 height 7
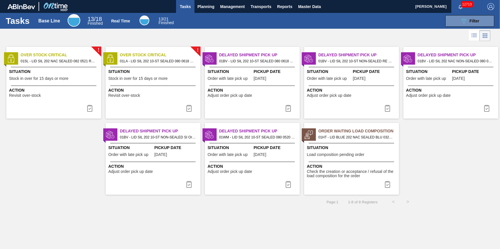
click at [68, 75] on div "Situation Stock in over for 15 days or more" at bounding box center [54, 76] width 91 height 14
click at [92, 110] on img at bounding box center [89, 108] width 7 height 7
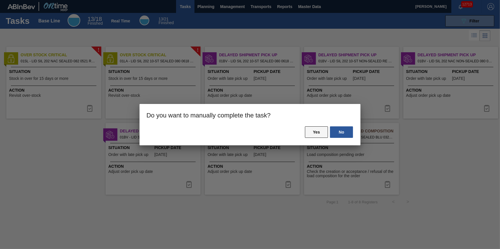
click at [315, 137] on button "Yes" at bounding box center [316, 133] width 23 height 12
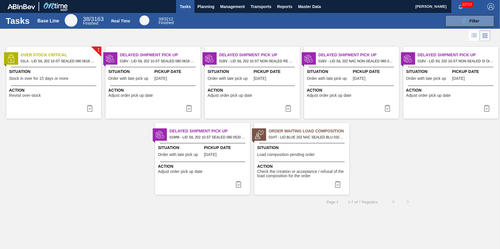
click at [90, 76] on div "Situation Stock in over for 15 days or more" at bounding box center [54, 76] width 91 height 14
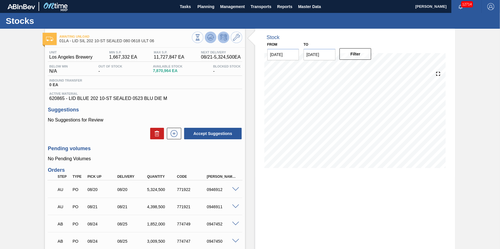
click at [201, 41] on icon at bounding box center [197, 37] width 6 height 6
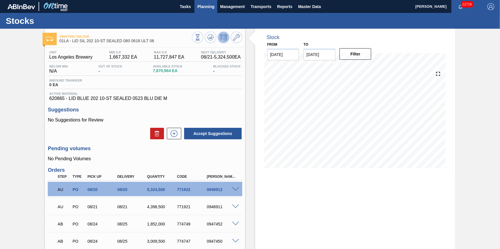
click at [196, 9] on button "Planning" at bounding box center [205, 6] width 23 height 13
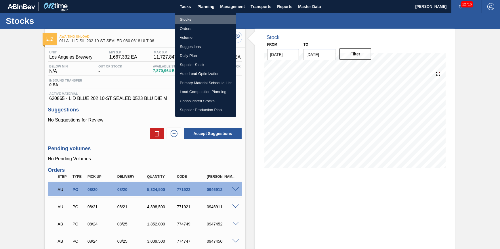
click at [197, 17] on li "Stocks" at bounding box center [205, 19] width 61 height 9
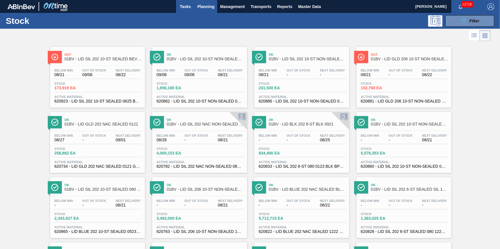
click at [186, 11] on button "Tasks" at bounding box center [185, 6] width 18 height 13
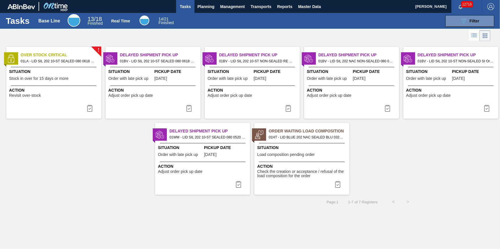
click at [183, 7] on span "Tasks" at bounding box center [185, 6] width 13 height 7
click at [204, 6] on span "Planning" at bounding box center [205, 6] width 17 height 7
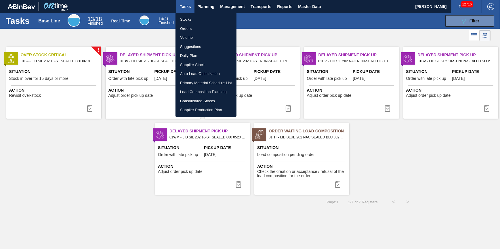
click at [205, 15] on li "Stocks" at bounding box center [205, 19] width 61 height 9
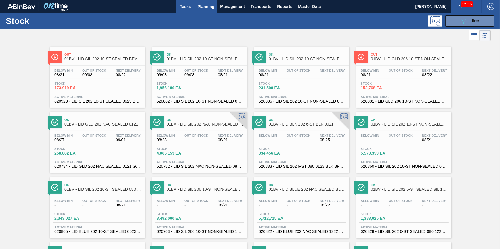
click at [185, 12] on button "Tasks" at bounding box center [185, 6] width 18 height 13
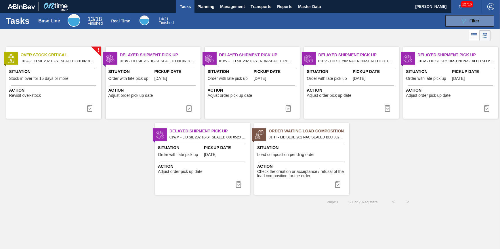
click at [189, 7] on span "Tasks" at bounding box center [185, 6] width 13 height 7
click at [183, 8] on span "Tasks" at bounding box center [185, 6] width 13 height 7
click at [205, 10] on button "Planning" at bounding box center [205, 6] width 23 height 13
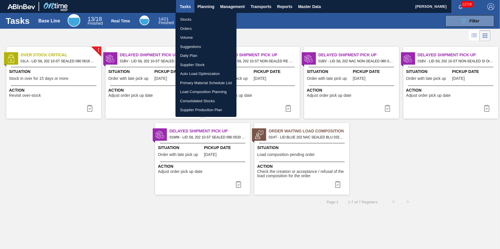
click at [62, 106] on div at bounding box center [250, 124] width 500 height 249
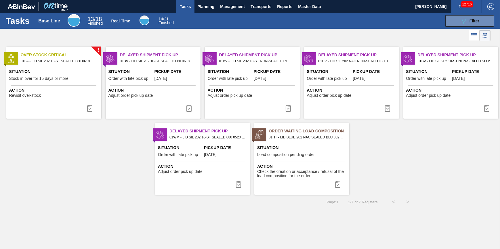
click at [75, 103] on div "! Over Stock Critical 01LA - LID SIL 202 10-ST SEALED 080 0618 ULT 06 Situation…" at bounding box center [53, 83] width 95 height 72
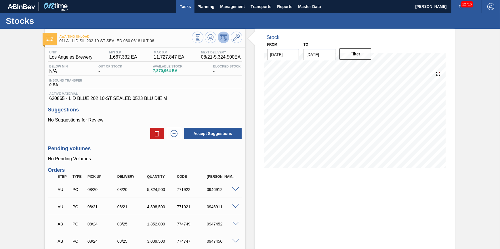
click at [185, 8] on span "Tasks" at bounding box center [185, 6] width 13 height 7
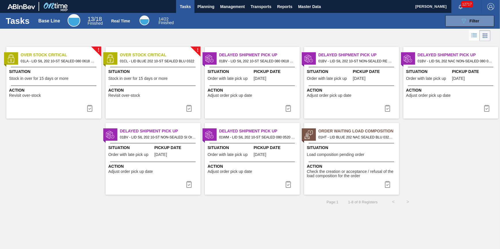
click at [193, 9] on button "Tasks" at bounding box center [185, 6] width 18 height 13
click at [200, 10] on button "Planning" at bounding box center [205, 6] width 23 height 13
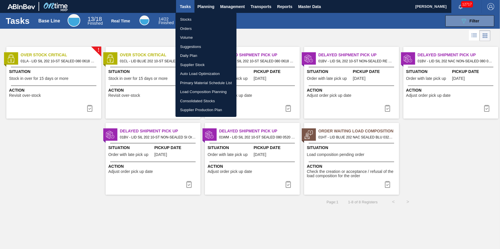
click at [201, 20] on li "Stocks" at bounding box center [205, 19] width 61 height 9
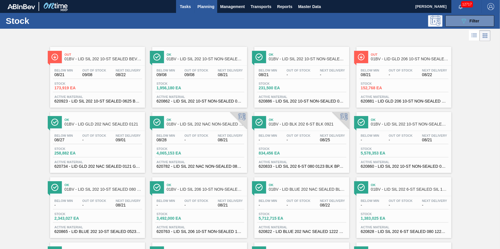
click at [183, 8] on span "Tasks" at bounding box center [185, 6] width 13 height 7
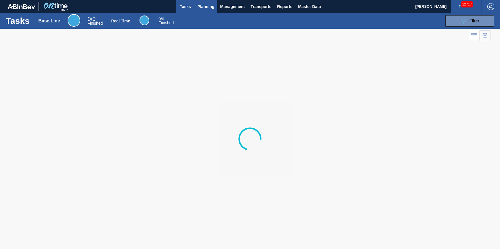
click at [201, 9] on span "Planning" at bounding box center [205, 6] width 17 height 7
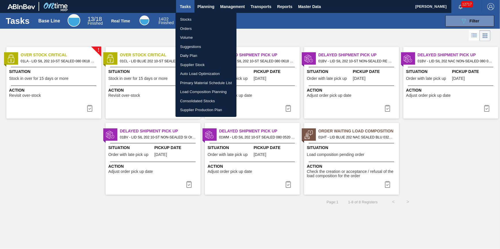
click at [193, 20] on li "Stocks" at bounding box center [205, 19] width 61 height 9
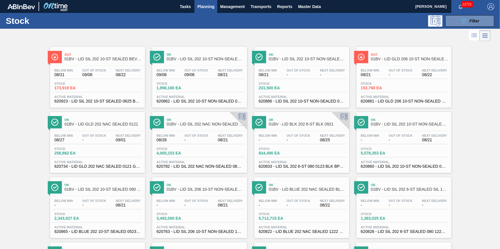
click at [204, 8] on span "Planning" at bounding box center [205, 6] width 17 height 7
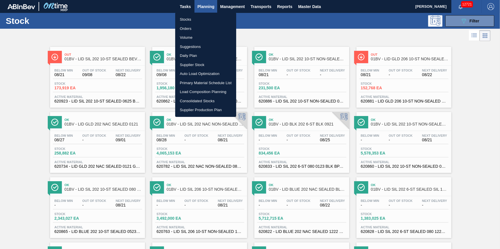
click at [201, 16] on li "Stocks" at bounding box center [205, 19] width 61 height 9
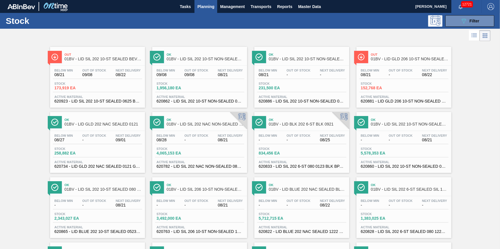
click at [202, 12] on button "Planning" at bounding box center [205, 6] width 23 height 13
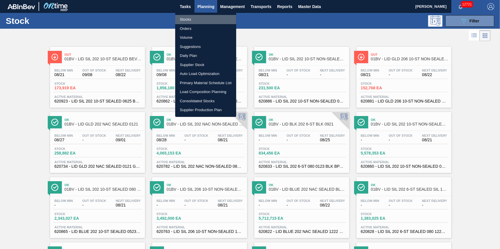
click at [205, 16] on li "Stocks" at bounding box center [205, 19] width 61 height 9
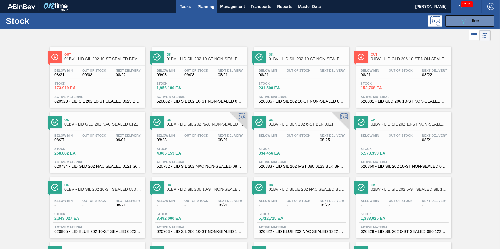
click at [182, 8] on span "Tasks" at bounding box center [185, 6] width 13 height 7
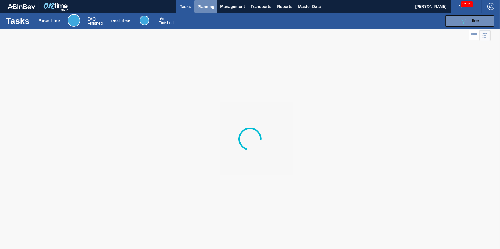
click at [208, 8] on span "Planning" at bounding box center [205, 6] width 17 height 7
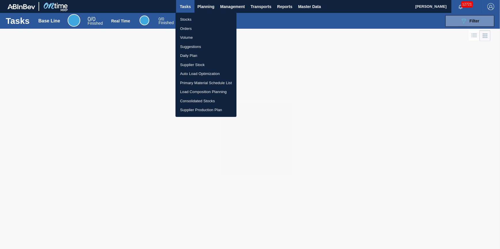
click at [207, 22] on li "Stocks" at bounding box center [205, 19] width 61 height 9
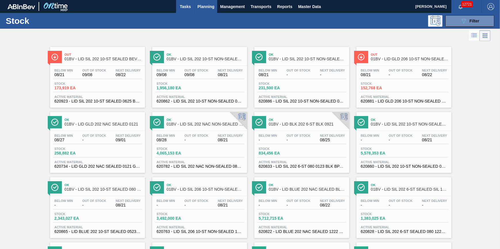
click at [186, 8] on span "Tasks" at bounding box center [185, 6] width 13 height 7
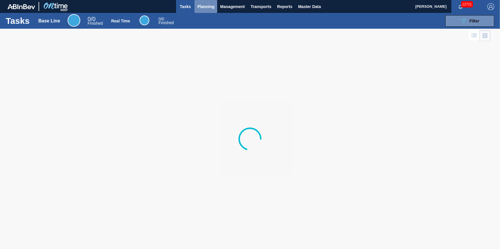
click at [204, 10] on button "Planning" at bounding box center [205, 6] width 23 height 13
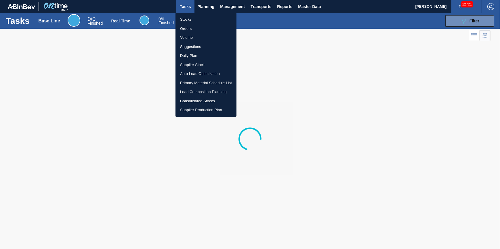
click at [202, 16] on li "Stocks" at bounding box center [205, 19] width 61 height 9
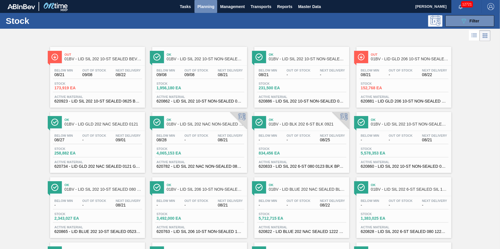
click at [201, 9] on span "Planning" at bounding box center [205, 6] width 17 height 7
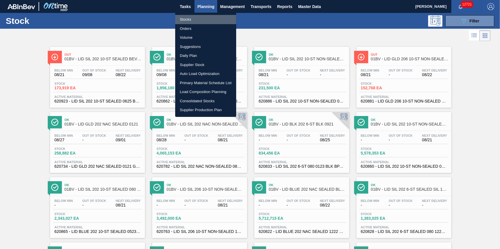
click at [202, 16] on li "Stocks" at bounding box center [205, 19] width 61 height 9
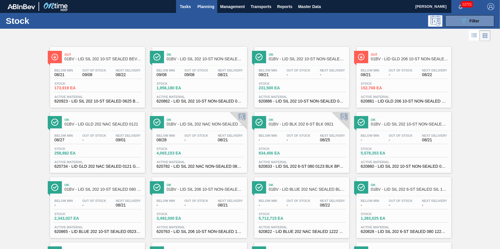
click at [188, 11] on button "Tasks" at bounding box center [185, 6] width 18 height 13
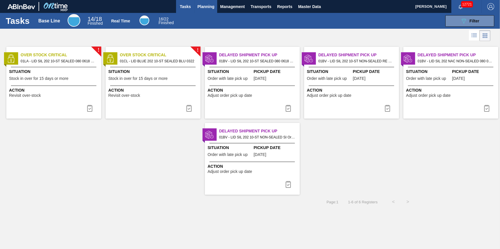
click at [202, 7] on span "Planning" at bounding box center [205, 6] width 17 height 7
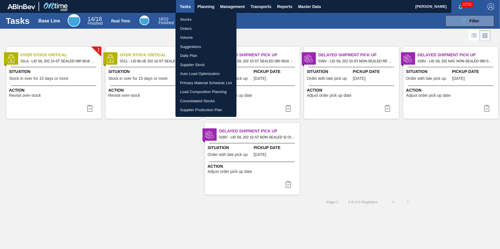
click at [200, 14] on ul "Stocks Orders Volume Suggestions Daily Plan Supplier Stock Auto Load Optimizati…" at bounding box center [205, 65] width 61 height 104
click at [200, 16] on li "Stocks" at bounding box center [205, 19] width 61 height 9
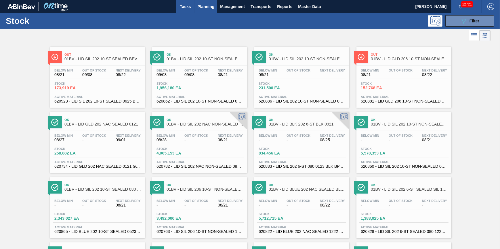
click at [180, 9] on span "Tasks" at bounding box center [185, 6] width 13 height 7
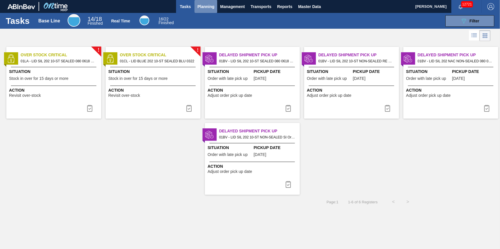
click at [205, 5] on span "Planning" at bounding box center [205, 6] width 17 height 7
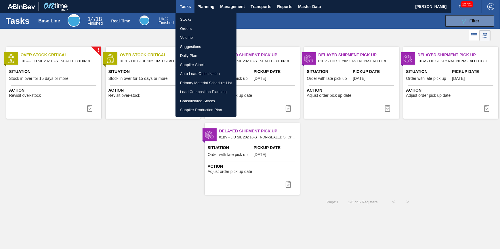
click at [206, 17] on li "Stocks" at bounding box center [205, 19] width 61 height 9
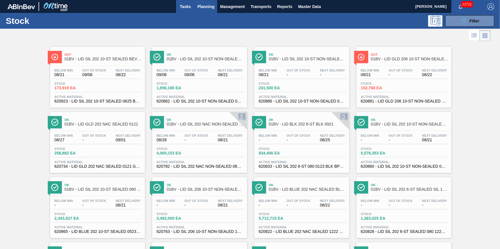
click at [184, 3] on span "Tasks" at bounding box center [185, 6] width 13 height 7
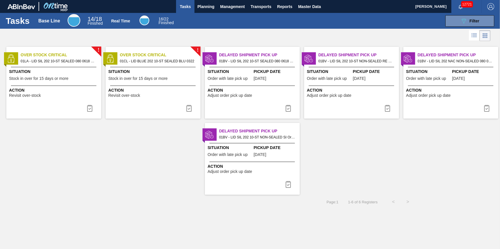
click at [180, 7] on span "Tasks" at bounding box center [185, 6] width 13 height 7
click at [200, 6] on span "Planning" at bounding box center [205, 6] width 17 height 7
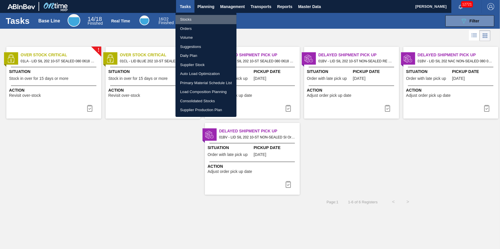
click at [192, 18] on li "Stocks" at bounding box center [205, 19] width 61 height 9
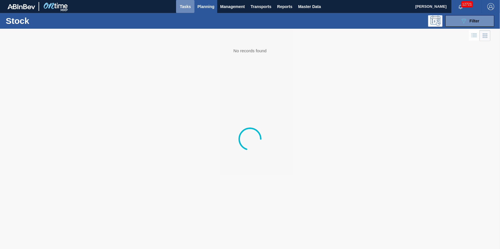
click at [190, 9] on span "Tasks" at bounding box center [185, 6] width 13 height 7
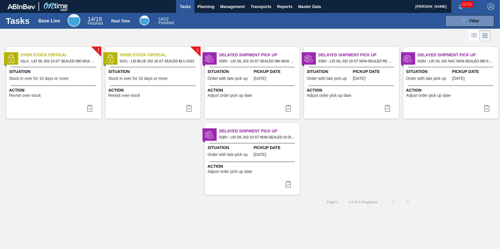
click at [189, 6] on span "Tasks" at bounding box center [185, 6] width 13 height 7
click at [206, 5] on span "Planning" at bounding box center [205, 6] width 17 height 7
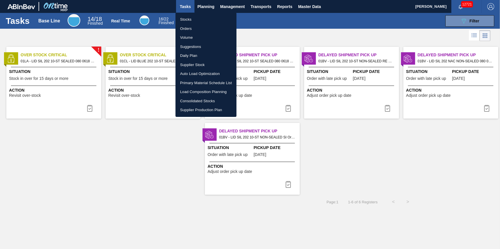
click at [209, 15] on li "Stocks" at bounding box center [205, 19] width 61 height 9
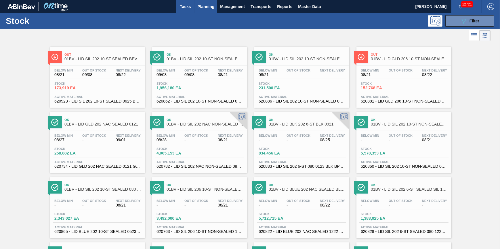
click at [177, 3] on button "Tasks" at bounding box center [185, 6] width 18 height 13
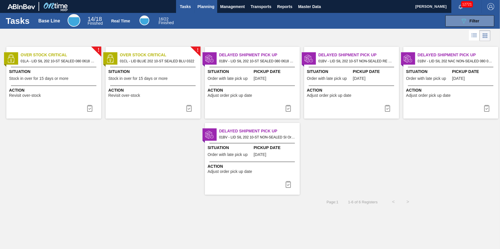
click at [199, 7] on span "Planning" at bounding box center [205, 6] width 17 height 7
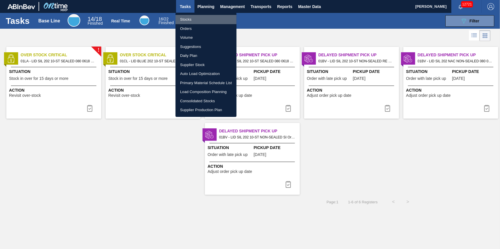
click at [199, 19] on li "Stocks" at bounding box center [205, 19] width 61 height 9
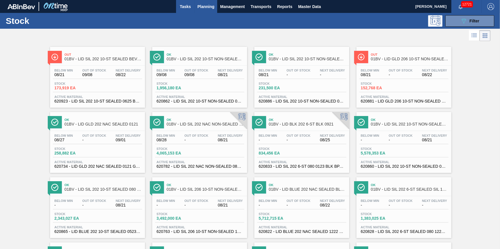
click at [181, 9] on span "Tasks" at bounding box center [185, 6] width 13 height 7
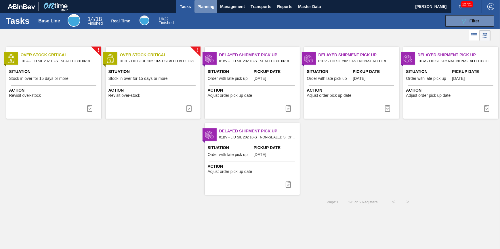
click at [204, 9] on span "Planning" at bounding box center [205, 6] width 17 height 7
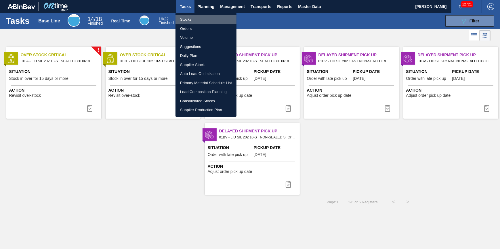
click at [201, 16] on li "Stocks" at bounding box center [205, 19] width 61 height 9
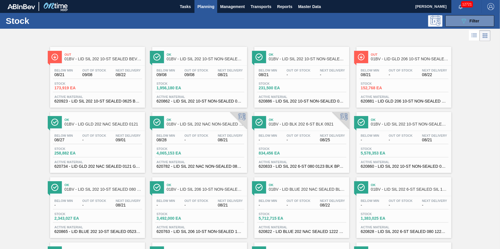
click at [196, 6] on button "Planning" at bounding box center [205, 6] width 23 height 13
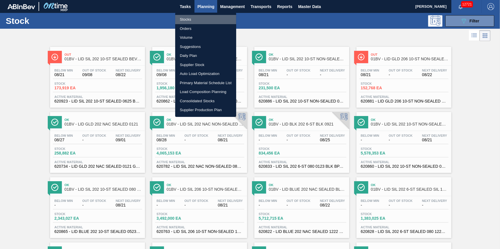
click at [200, 20] on li "Stocks" at bounding box center [205, 19] width 61 height 9
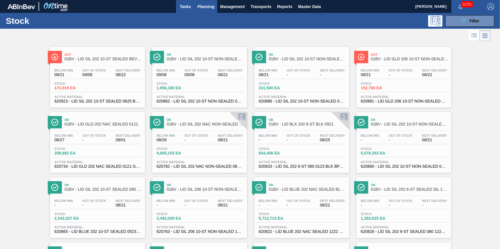
click at [181, 6] on span "Tasks" at bounding box center [185, 6] width 13 height 7
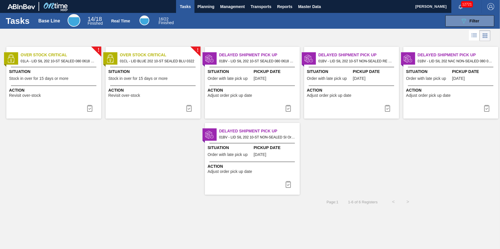
click at [154, 79] on span "Stock in over for 15 days or more" at bounding box center [137, 79] width 59 height 4
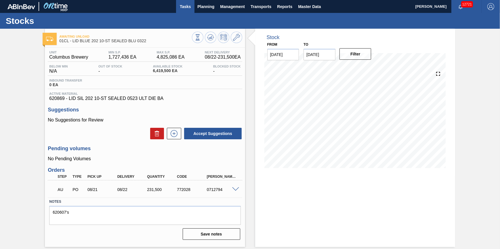
click at [181, 8] on span "Tasks" at bounding box center [185, 6] width 13 height 7
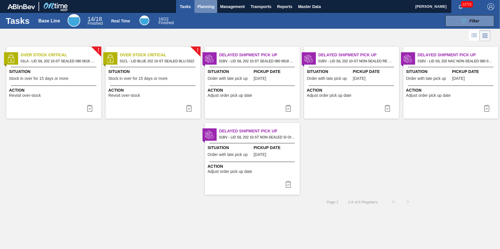
click at [201, 9] on span "Planning" at bounding box center [205, 6] width 17 height 7
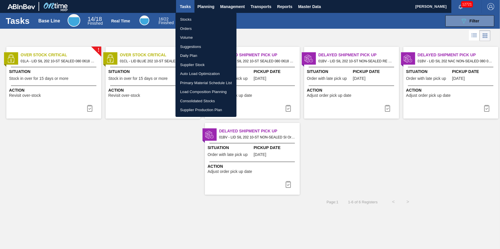
click at [205, 22] on li "Stocks" at bounding box center [205, 19] width 61 height 9
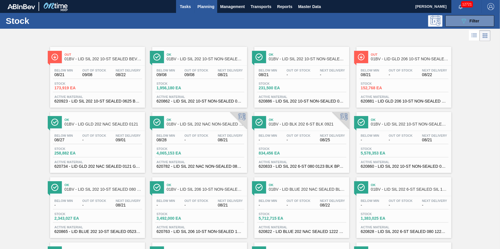
click at [188, 12] on button "Tasks" at bounding box center [185, 6] width 18 height 13
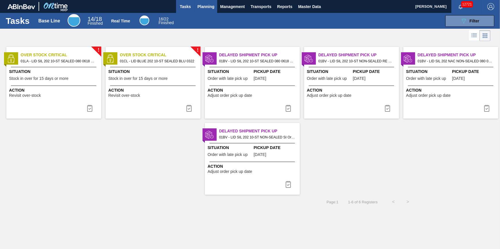
click at [213, 6] on span "Planning" at bounding box center [205, 6] width 17 height 7
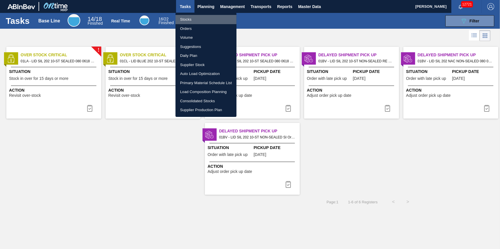
click at [203, 16] on li "Stocks" at bounding box center [205, 19] width 61 height 9
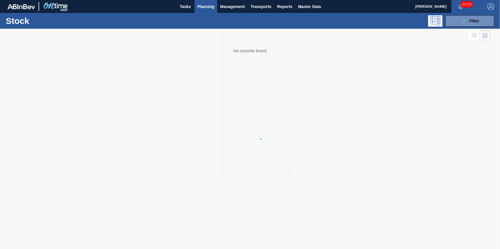
click at [204, 17] on ul "Stocks Orders Volume Suggestions Daily Plan Supplier Stock Auto Load Optimizati…" at bounding box center [206, 45] width 46 height 59
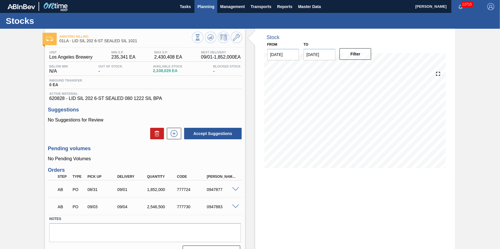
click at [211, 8] on span "Planning" at bounding box center [205, 6] width 17 height 7
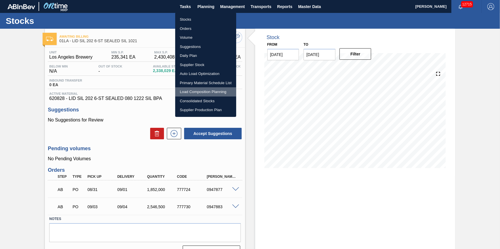
click at [213, 90] on li "Load Composition Planning" at bounding box center [205, 91] width 61 height 9
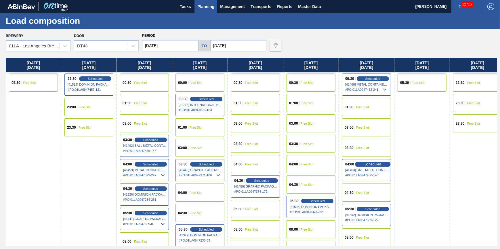
click span "Scheduled"
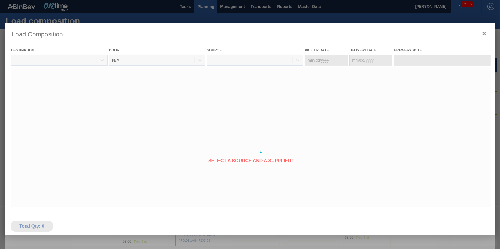
type Date "08/27/2025"
type Date "08/29/2025"
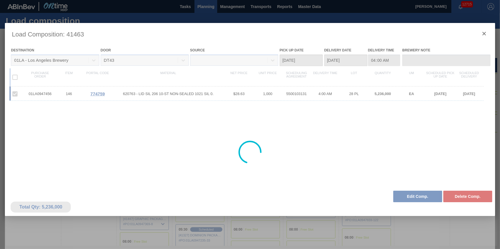
click div
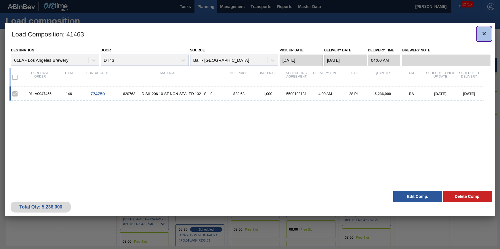
click icon "botão de ícone"
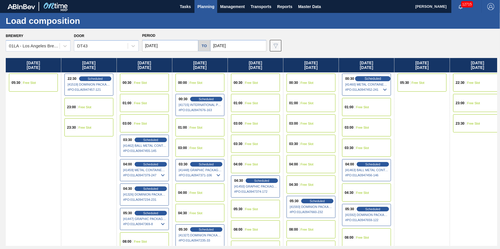
click span "Scheduled"
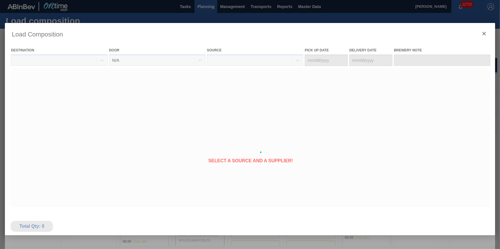
type Date "08/28/2025"
type Date "08/29/2025"
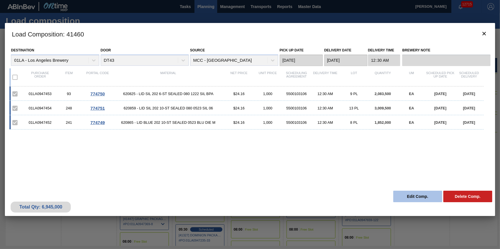
click button "Edit Comp."
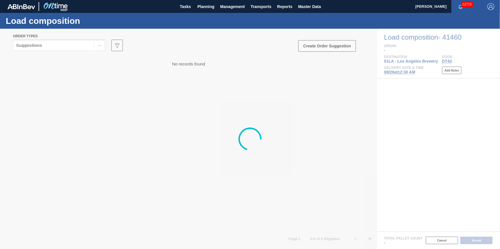
click div
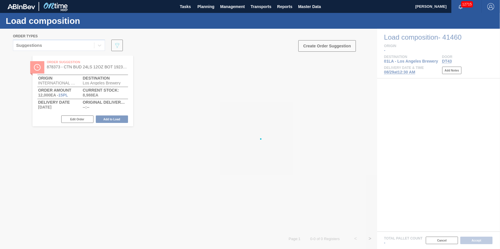
click div
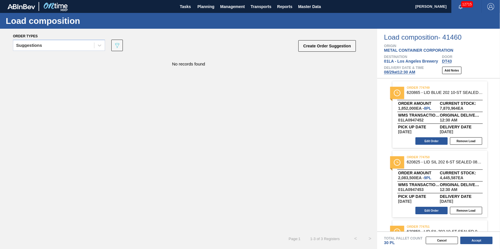
click span "08/29 at 12:30 AM"
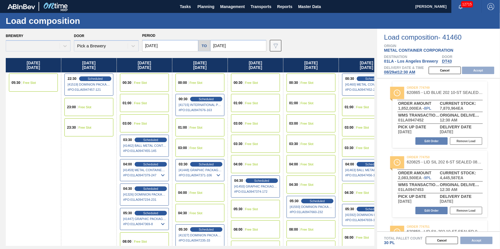
type input "08/29/2025"
type input "09/05/2025"
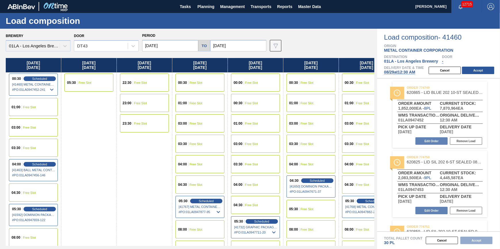
click input "08/29/2025"
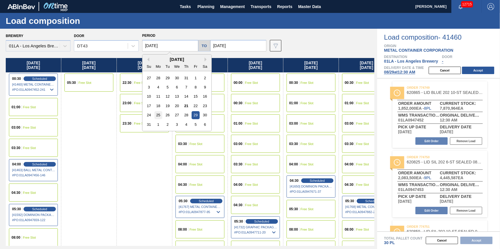
click div "25"
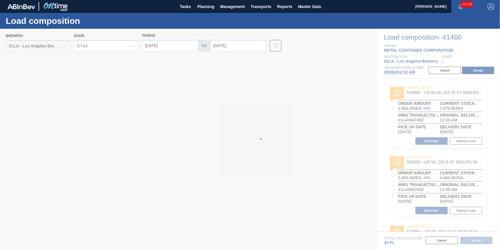
type input "08/25/2025"
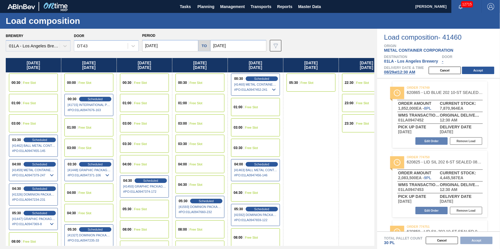
click div "03:00 Free Slot"
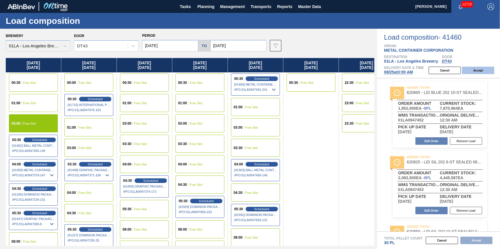
click button "Accept"
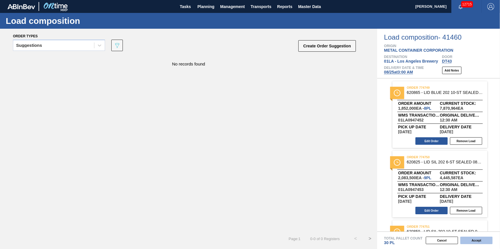
click button "Accept"
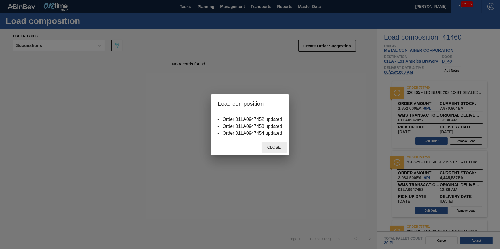
click div "Close"
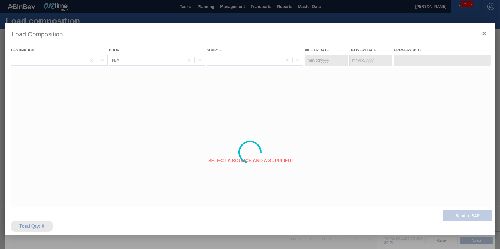
type Date "08/24/2025"
type Date "08/25/2025"
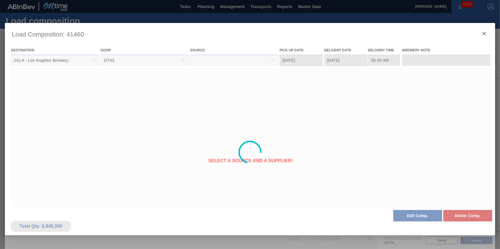
drag, startPoint x: 209, startPoint y: 188, endPoint x: 219, endPoint y: 185, distance: 10.3
click div
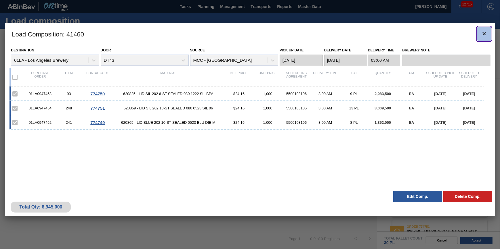
click icon "botão de ícone"
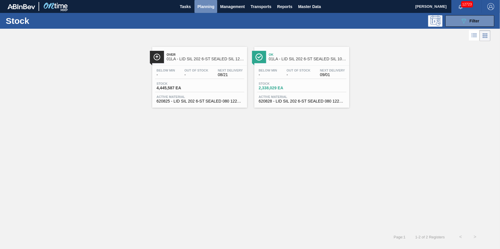
click at [203, 7] on span "Planning" at bounding box center [205, 6] width 17 height 7
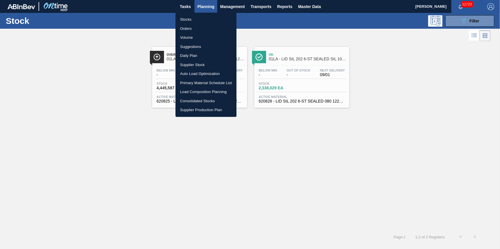
click at [138, 55] on div at bounding box center [250, 124] width 500 height 249
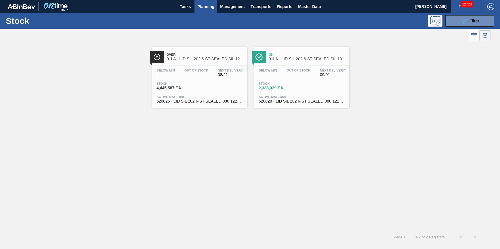
click at [207, 8] on span "Planning" at bounding box center [205, 6] width 17 height 7
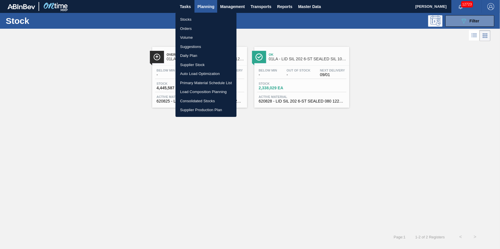
click at [205, 20] on li "Stocks" at bounding box center [205, 19] width 61 height 9
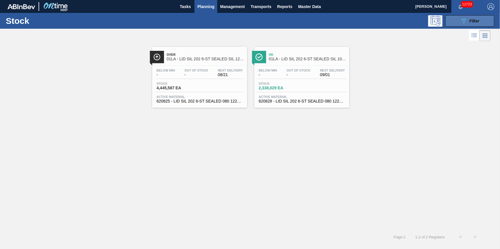
click at [466, 17] on button "089F7B8B-B2A5-4AFE-B5C0-19BA573D28AC Filter" at bounding box center [469, 21] width 49 height 12
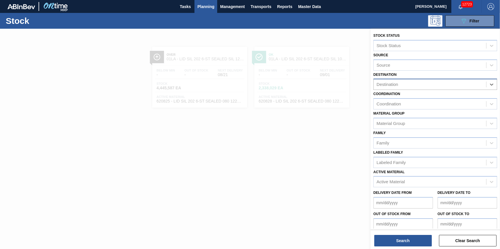
click at [473, 86] on div "Destination" at bounding box center [430, 85] width 112 height 8
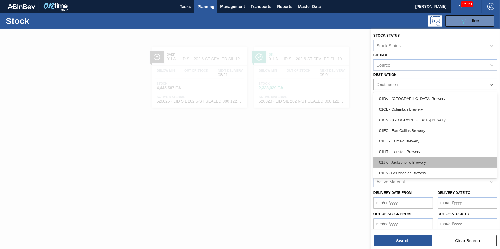
scroll to position [43, 0]
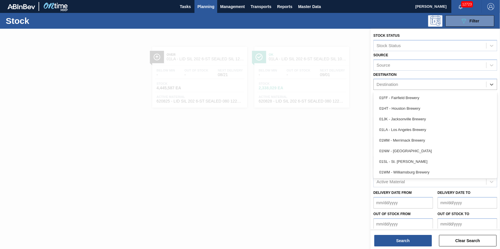
click at [451, 165] on div "01SL - St. [PERSON_NAME]" at bounding box center [435, 161] width 124 height 11
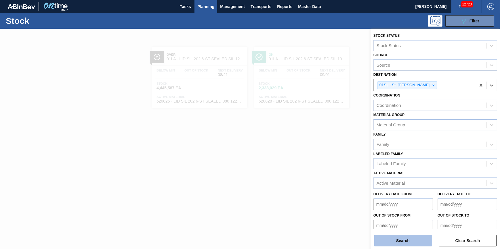
click at [413, 245] on button "Search" at bounding box center [403, 241] width 58 height 12
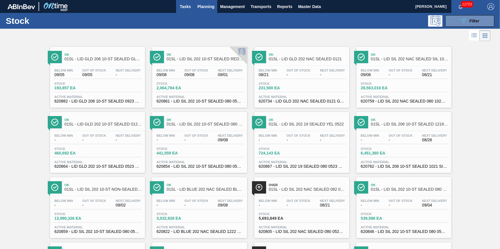
click at [188, 7] on span "Tasks" at bounding box center [185, 6] width 13 height 7
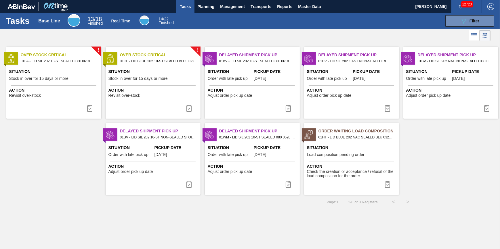
click at [180, 11] on button "Tasks" at bounding box center [185, 6] width 18 height 13
click at [204, 13] on div "Tasks Base Line 13 / 18 Finished Real Time 14 / 22 Finished 089F7B8B-B2A5-4AFE-…" at bounding box center [250, 21] width 500 height 16
click at [206, 10] on button "Planning" at bounding box center [205, 6] width 23 height 13
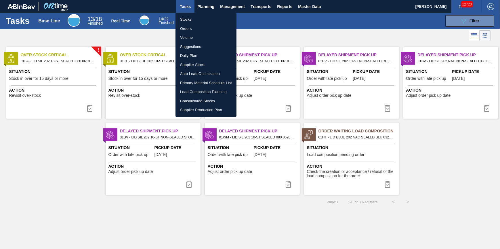
click at [204, 17] on li "Stocks" at bounding box center [205, 19] width 61 height 9
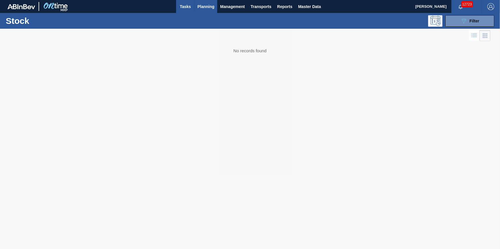
click at [188, 10] on button "Tasks" at bounding box center [185, 6] width 18 height 13
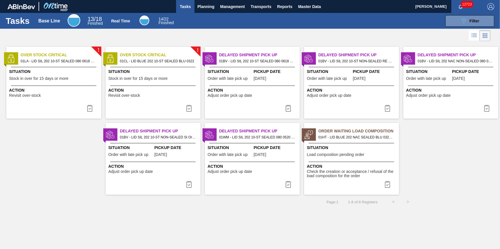
click at [322, 176] on span "Check the creation or acceptance / refusal of the load composition for the order" at bounding box center [352, 174] width 91 height 9
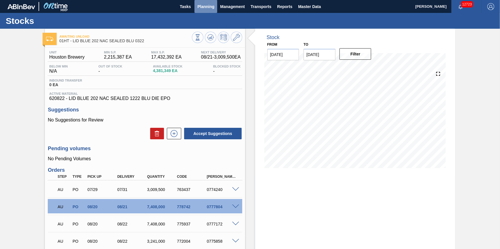
click at [205, 9] on span "Planning" at bounding box center [205, 6] width 17 height 7
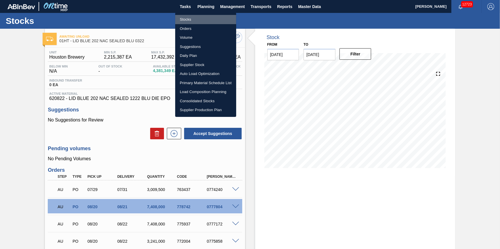
click at [201, 20] on li "Stocks" at bounding box center [205, 19] width 61 height 9
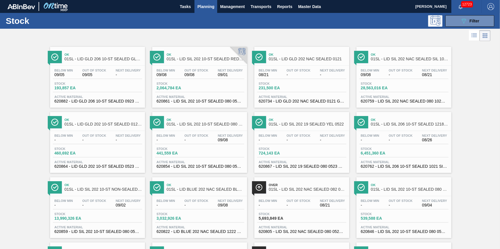
drag, startPoint x: 474, startPoint y: 23, endPoint x: 468, endPoint y: 38, distance: 16.2
click at [474, 24] on div "089F7B8B-B2A5-4AFE-B5C0-19BA573D28AC Filter" at bounding box center [469, 21] width 19 height 7
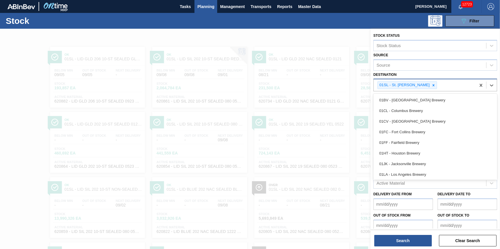
click at [430, 85] on div "01SL - St. Louis Brewery" at bounding box center [425, 85] width 102 height 12
click at [430, 85] on div at bounding box center [433, 85] width 6 height 7
click at [429, 85] on div "Destination" at bounding box center [430, 85] width 112 height 8
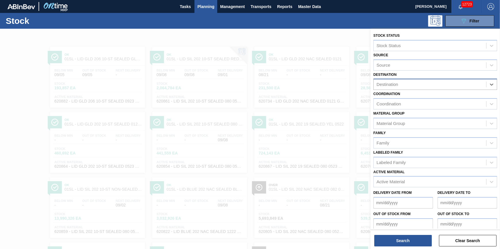
click at [429, 85] on div "Destination" at bounding box center [430, 85] width 112 height 8
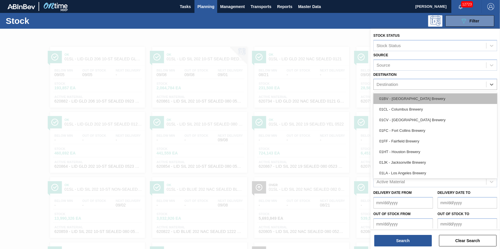
click at [426, 99] on div "01BV - Baldwinsville Brewery" at bounding box center [435, 98] width 124 height 11
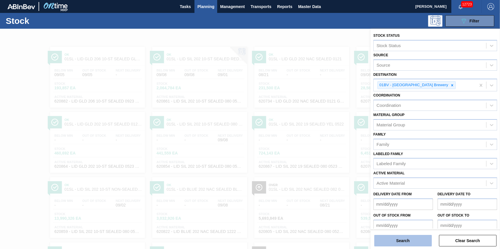
click at [404, 241] on button "Search" at bounding box center [403, 241] width 58 height 12
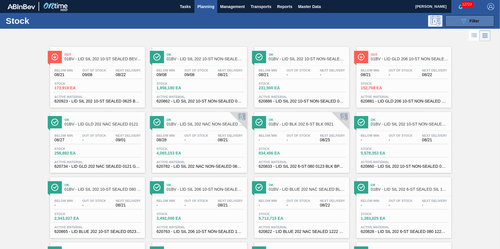
click at [459, 21] on button "089F7B8B-B2A5-4AFE-B5C0-19BA573D28AC Filter" at bounding box center [469, 21] width 49 height 12
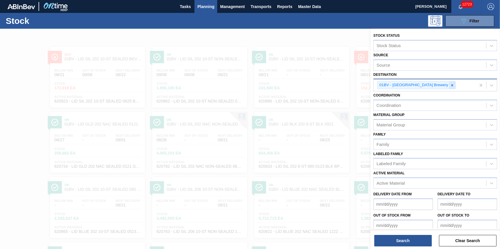
click at [450, 86] on icon at bounding box center [452, 85] width 4 height 4
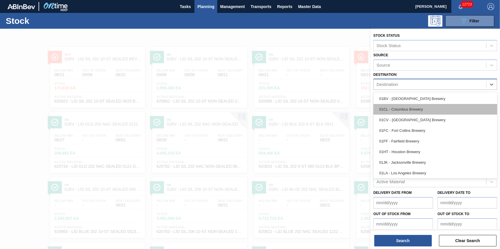
drag, startPoint x: 432, startPoint y: 86, endPoint x: 431, endPoint y: 104, distance: 18.4
click at [432, 86] on div "Destination" at bounding box center [430, 85] width 112 height 8
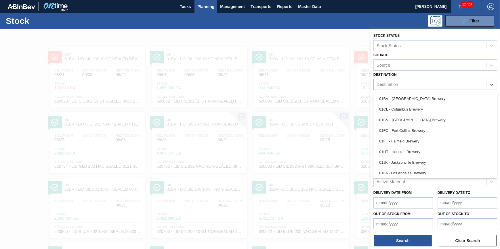
scroll to position [43, 0]
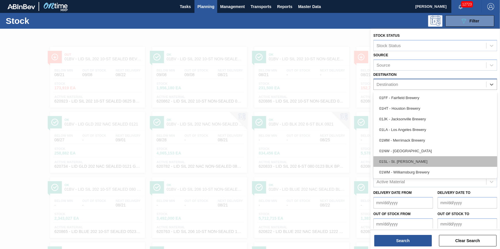
click at [431, 158] on div "01SL - St. Louis Brewery" at bounding box center [435, 161] width 124 height 11
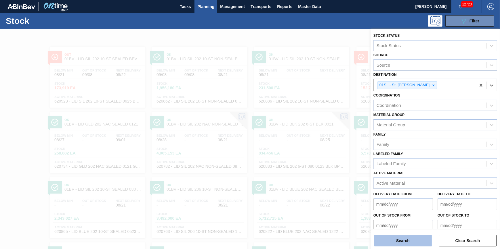
click at [409, 239] on button "Search" at bounding box center [403, 241] width 58 height 12
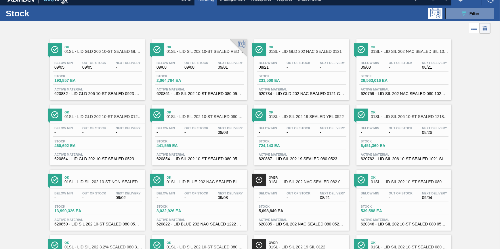
scroll to position [0, 0]
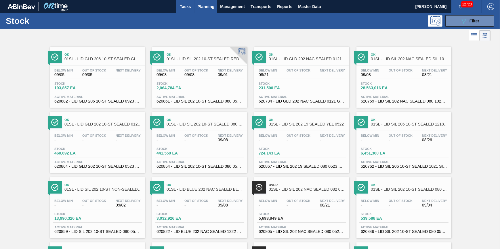
click at [179, 8] on span "Tasks" at bounding box center [185, 6] width 13 height 7
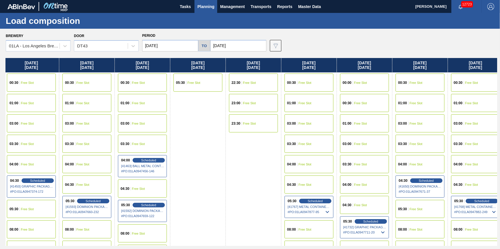
drag, startPoint x: 312, startPoint y: 110, endPoint x: 71, endPoint y: 140, distance: 242.5
click at [71, 140] on div "[DATE] 05:30 Free Slot [DATE] 22:30 Scheduled [41519] DOMINION PACKAGING, INC. …" at bounding box center [251, 152] width 491 height 188
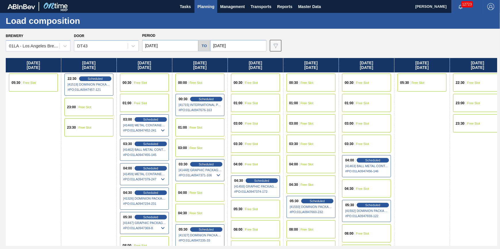
drag, startPoint x: 270, startPoint y: 113, endPoint x: 387, endPoint y: 105, distance: 117.0
click at [442, 117] on div "[DATE] 05:30 Free Slot [DATE] 22:30 Scheduled [41519] DOMINION PACKAGING, INC. …" at bounding box center [251, 152] width 491 height 188
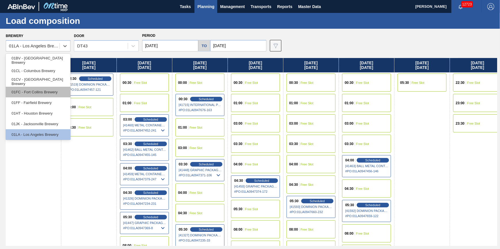
drag, startPoint x: 30, startPoint y: 46, endPoint x: 55, endPoint y: 87, distance: 47.2
click at [31, 47] on div "01LA - Los Angeles Brewery" at bounding box center [34, 46] width 51 height 5
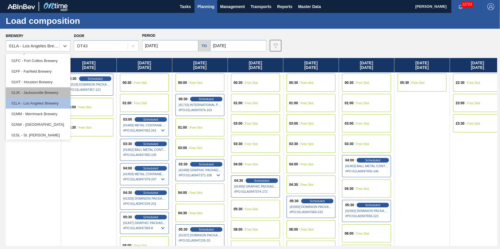
scroll to position [43, 0]
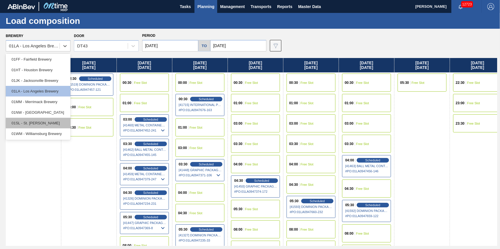
click at [56, 121] on div "01SL - St. [PERSON_NAME]" at bounding box center [38, 123] width 65 height 11
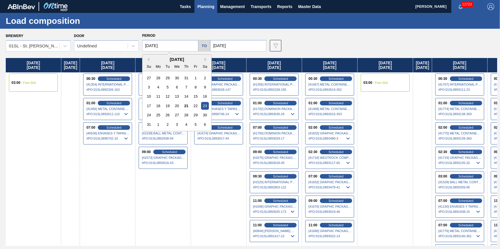
click at [171, 43] on input "[DATE]" at bounding box center [170, 46] width 56 height 12
click at [196, 108] on div "22" at bounding box center [196, 106] width 8 height 8
type input "[DATE]"
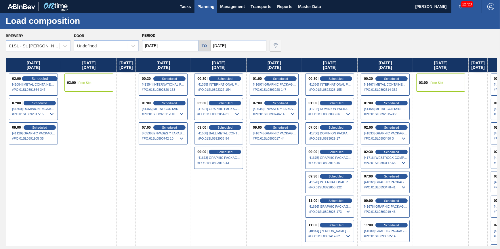
click at [43, 79] on span "Scheduled" at bounding box center [39, 79] width 16 height 4
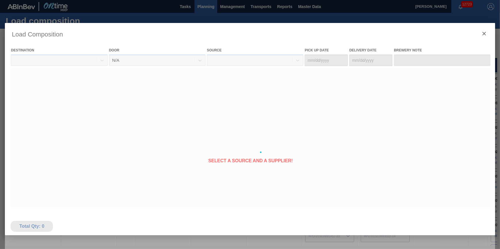
type Date "08/21/2025"
type Date "08/22/2025"
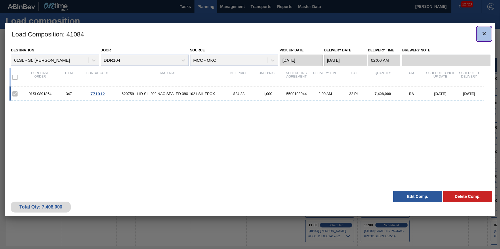
click at [481, 32] on icon "botão de ícone" at bounding box center [484, 33] width 7 height 7
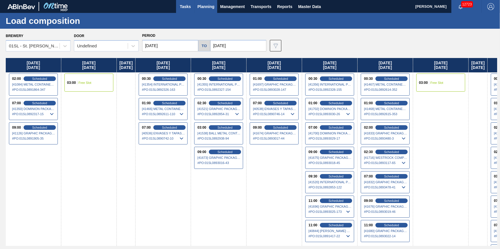
click at [184, 7] on span "Tasks" at bounding box center [185, 6] width 13 height 7
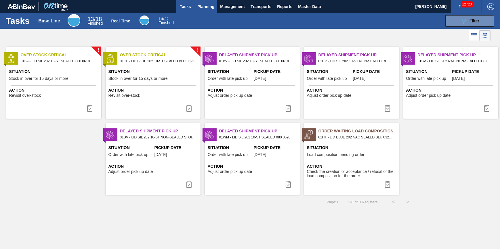
click at [200, 3] on span "Planning" at bounding box center [205, 6] width 17 height 7
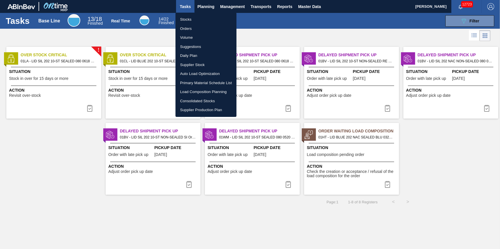
click at [189, 22] on li "Stocks" at bounding box center [205, 19] width 61 height 9
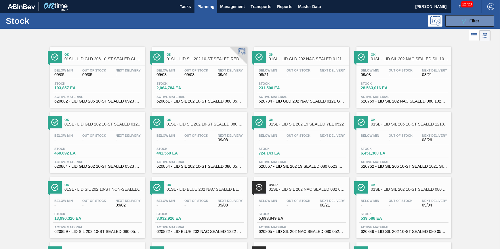
click at [204, 6] on span "Planning" at bounding box center [205, 6] width 17 height 7
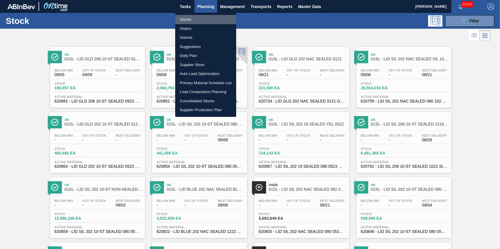
click at [200, 16] on li "Stocks" at bounding box center [205, 19] width 61 height 9
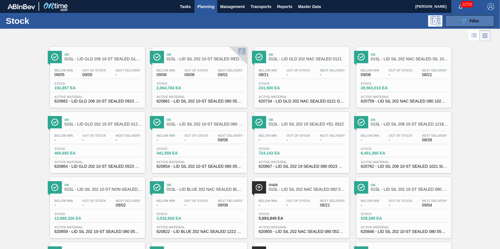
click at [450, 23] on button "089F7B8B-B2A5-4AFE-B5C0-19BA573D28AC Filter" at bounding box center [469, 21] width 49 height 12
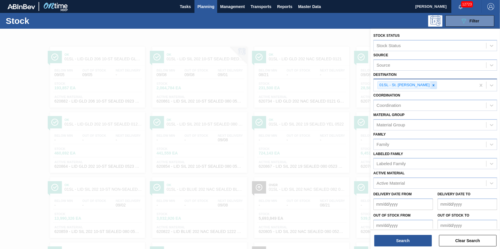
click at [431, 87] on icon at bounding box center [433, 85] width 4 height 4
click at [427, 87] on div "01SL - St. Louis Brewery" at bounding box center [425, 85] width 102 height 12
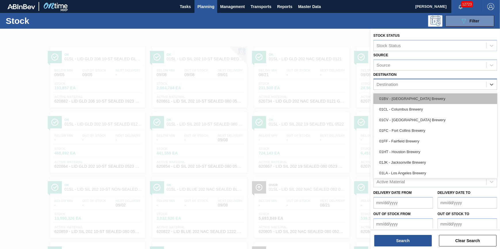
click at [423, 97] on div "01BV - [GEOGRAPHIC_DATA] Brewery" at bounding box center [435, 98] width 124 height 11
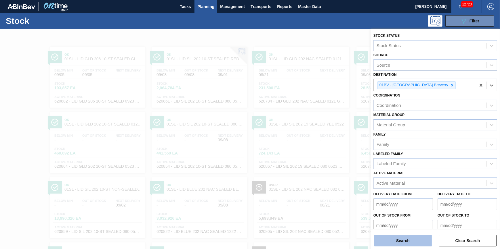
click at [413, 239] on button "Search" at bounding box center [403, 241] width 58 height 12
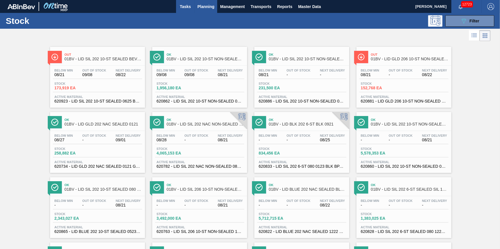
click at [185, 4] on span "Tasks" at bounding box center [185, 6] width 13 height 7
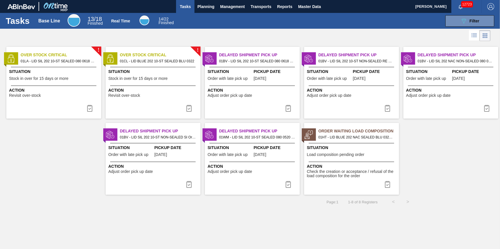
click at [356, 173] on span "Check the creation or acceptance / refusal of the load composition for the order" at bounding box center [352, 174] width 91 height 9
click at [385, 183] on img at bounding box center [387, 184] width 7 height 7
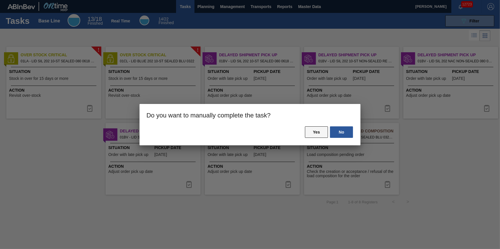
click at [305, 134] on button "Yes" at bounding box center [316, 133] width 23 height 12
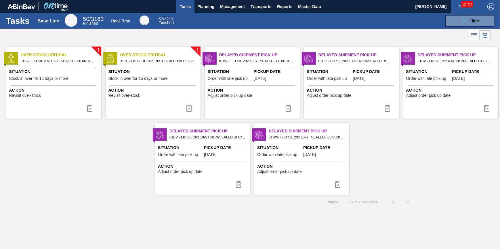
click at [70, 103] on div "! Over Stock Critical 01LA - LID SIL 202 10-ST SEALED 080 0618 ULT 06 Situation…" at bounding box center [53, 83] width 95 height 72
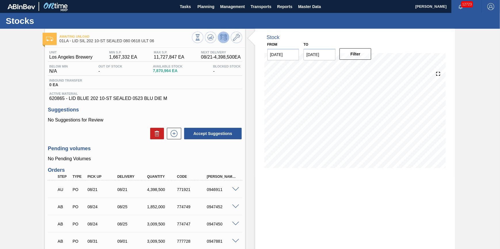
click at [371, 200] on div "Stock From 08/21/2025 to 12/06/2025 Filter" at bounding box center [355, 171] width 200 height 285
click at [201, 39] on icon at bounding box center [197, 37] width 6 height 6
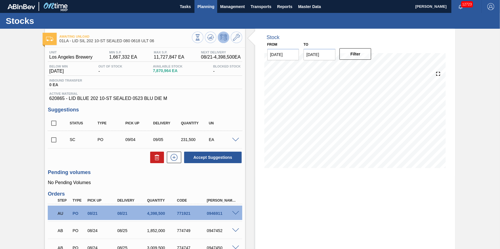
click at [204, 13] on button "Planning" at bounding box center [205, 6] width 23 height 13
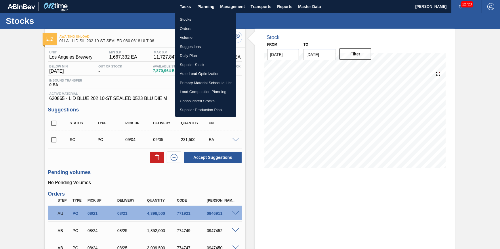
click at [205, 22] on li "Stocks" at bounding box center [205, 19] width 61 height 9
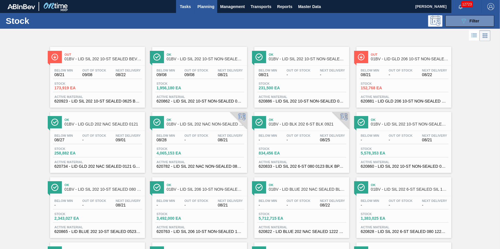
click at [183, 7] on span "Tasks" at bounding box center [185, 6] width 13 height 7
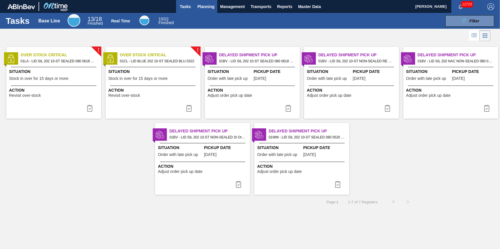
click at [214, 5] on span "Planning" at bounding box center [205, 6] width 17 height 7
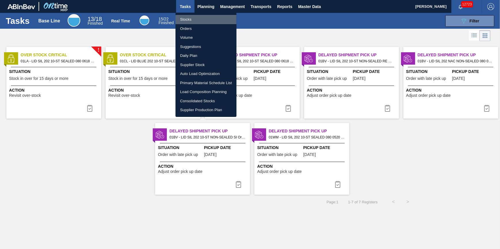
click at [210, 18] on li "Stocks" at bounding box center [205, 19] width 61 height 9
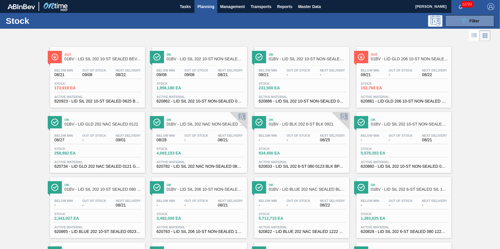
click at [453, 28] on div "Stock 089F7B8B-B2A5-4AFE-B5C0-19BA573D28AC Filter" at bounding box center [250, 21] width 500 height 16
click at [456, 25] on button "089F7B8B-B2A5-4AFE-B5C0-19BA573D28AC Filter" at bounding box center [469, 21] width 49 height 12
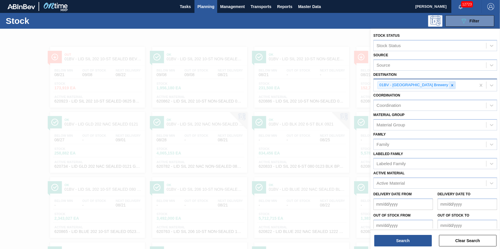
click at [450, 85] on icon at bounding box center [452, 85] width 4 height 4
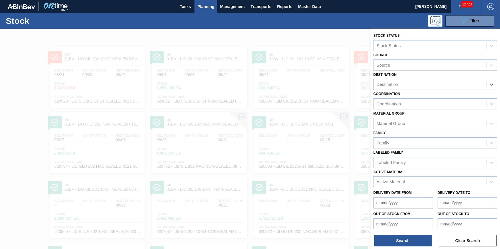
click at [434, 85] on div "Destination" at bounding box center [430, 85] width 112 height 8
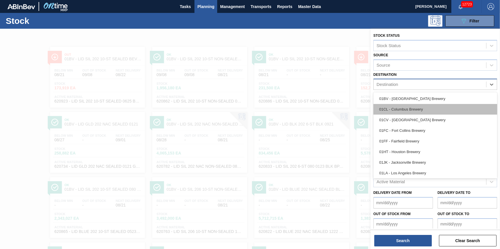
click at [430, 108] on div "01CL - Columbus Brewery" at bounding box center [435, 109] width 124 height 11
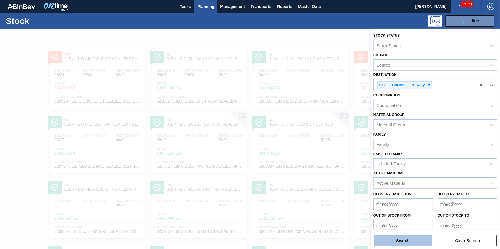
click at [417, 244] on button "Search" at bounding box center [403, 241] width 58 height 12
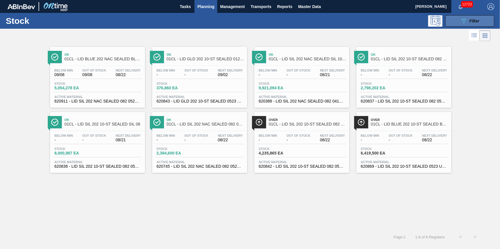
click at [472, 16] on button "089F7B8B-B2A5-4AFE-B5C0-19BA573D28AC Filter" at bounding box center [469, 21] width 49 height 12
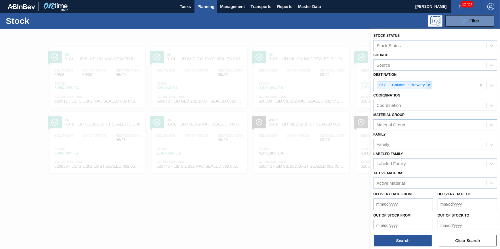
click at [431, 86] on div at bounding box center [429, 85] width 6 height 7
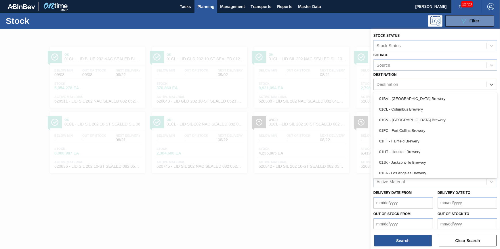
click at [431, 86] on div "Destination" at bounding box center [430, 85] width 112 height 8
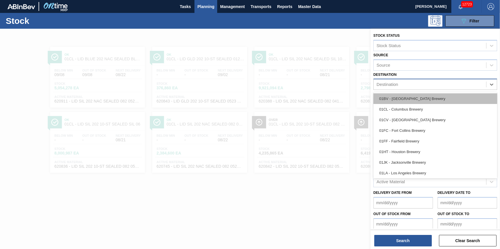
click at [427, 100] on div "01BV - [GEOGRAPHIC_DATA] Brewery" at bounding box center [435, 98] width 124 height 11
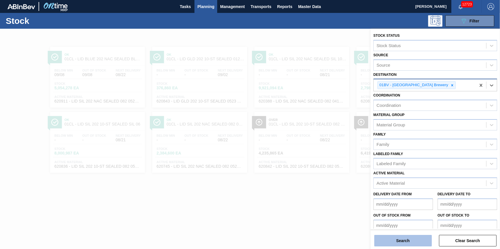
click at [403, 243] on button "Search" at bounding box center [403, 241] width 58 height 12
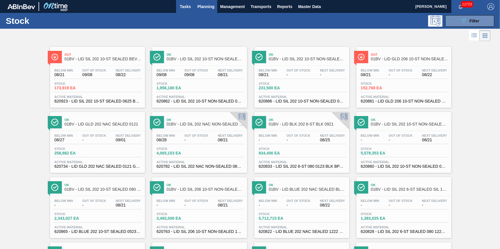
click at [190, 12] on button "Tasks" at bounding box center [185, 6] width 18 height 13
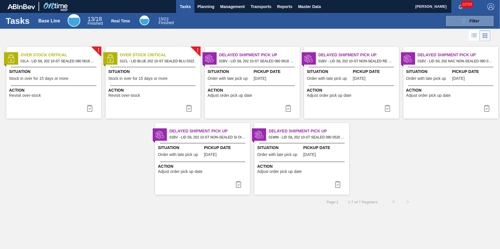
click at [307, 172] on div "Action Adjust order pick up date" at bounding box center [302, 169] width 91 height 10
click at [336, 184] on img at bounding box center [337, 184] width 7 height 7
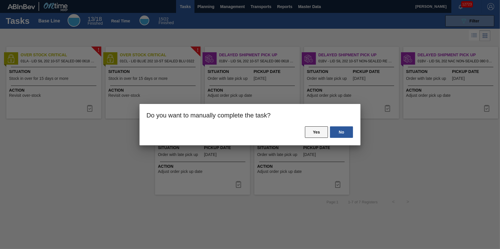
click at [309, 135] on button "Yes" at bounding box center [316, 133] width 23 height 12
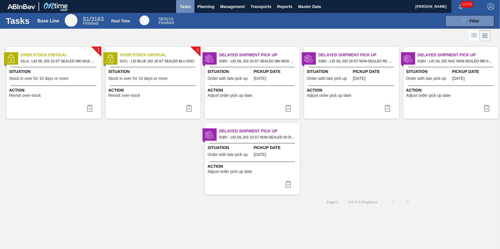
click at [190, 3] on span "Tasks" at bounding box center [185, 6] width 13 height 7
click at [49, 108] on div "! Over Stock Critical 01LA - LID SIL 202 10-ST SEALED 080 0618 ULT 06 Situation…" at bounding box center [53, 83] width 95 height 72
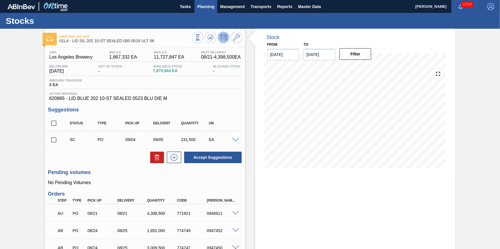
click at [210, 10] on button "Planning" at bounding box center [205, 6] width 23 height 13
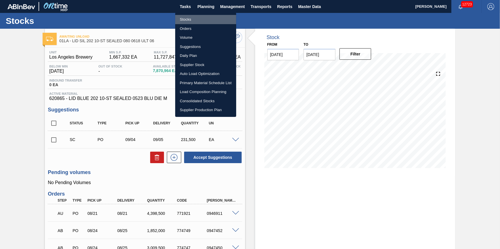
click at [205, 20] on li "Stocks" at bounding box center [205, 19] width 61 height 9
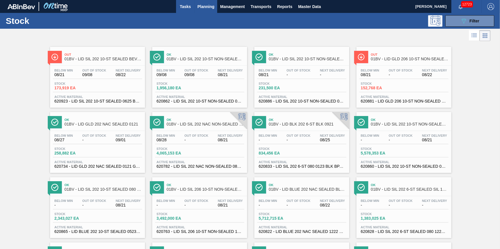
click at [179, 4] on span "Tasks" at bounding box center [185, 6] width 13 height 7
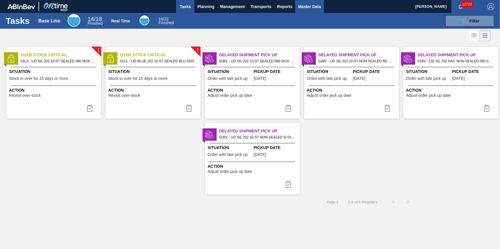
click at [311, 10] on button "Master Data" at bounding box center [309, 6] width 28 height 13
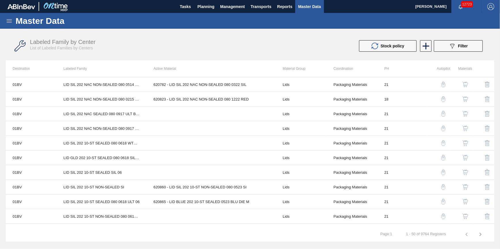
click at [16, 23] on h1 "Master Data" at bounding box center [67, 21] width 102 height 7
click at [11, 20] on icon at bounding box center [9, 20] width 5 height 3
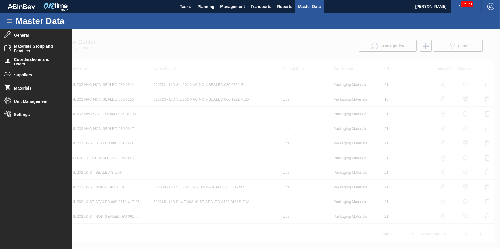
click at [300, 27] on div "Master Data" at bounding box center [250, 21] width 500 height 16
click at [293, 39] on div at bounding box center [250, 139] width 500 height 221
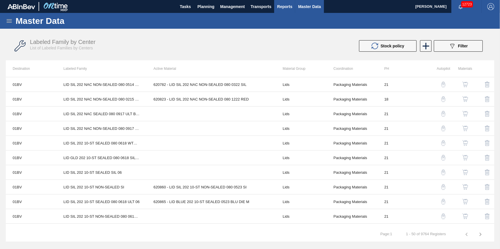
click at [285, 11] on button "Reports" at bounding box center [284, 6] width 21 height 13
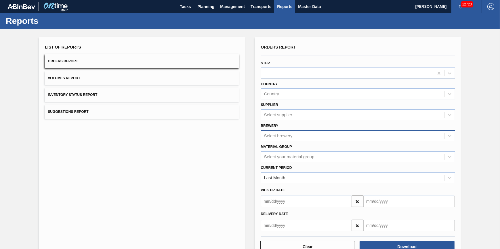
click at [292, 136] on div "Select brewery" at bounding box center [352, 136] width 183 height 8
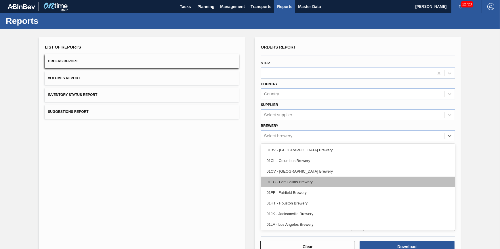
scroll to position [43, 0]
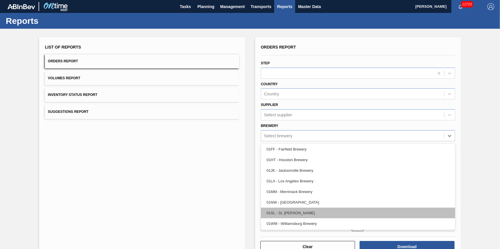
click at [327, 209] on div "01SL - St. Louis Brewery" at bounding box center [358, 213] width 194 height 11
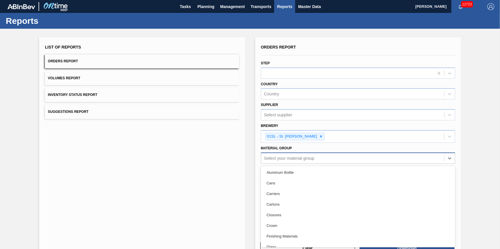
scroll to position [5, 0]
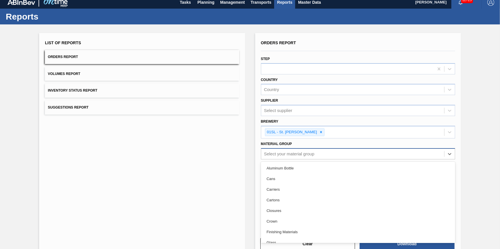
click at [325, 160] on div "Orders Report Step Country Country Supplier Select supplier Brewery 01SL - St. …" at bounding box center [358, 134] width 194 height 190
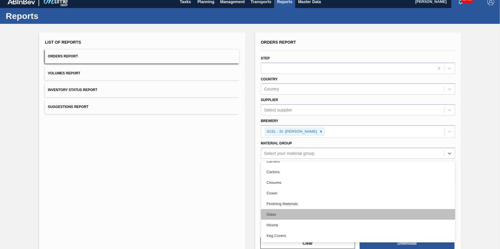
scroll to position [52, 0]
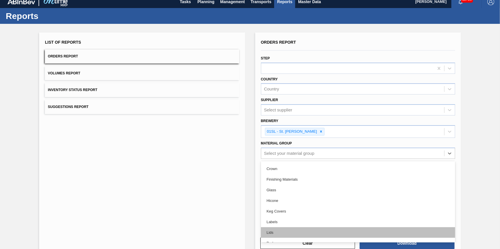
click at [306, 229] on div "Lids" at bounding box center [358, 233] width 194 height 11
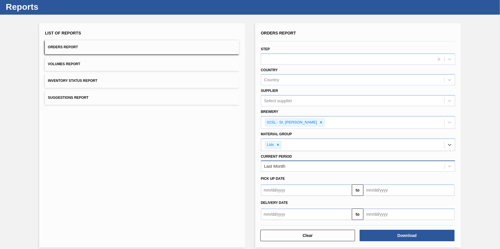
scroll to position [19, 0]
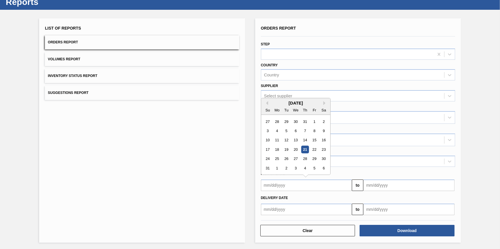
click at [297, 188] on input "text" at bounding box center [306, 186] width 91 height 12
click at [314, 122] on div "1" at bounding box center [314, 122] width 8 height 8
type input "08/01/2025"
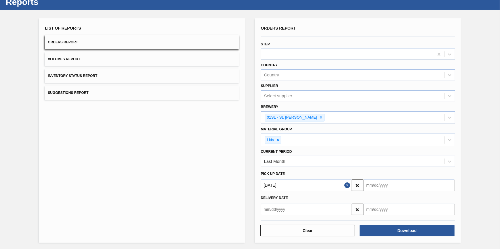
click at [396, 191] on div "Delivery Date to" at bounding box center [358, 203] width 199 height 24
click at [398, 188] on input "text" at bounding box center [408, 186] width 91 height 12
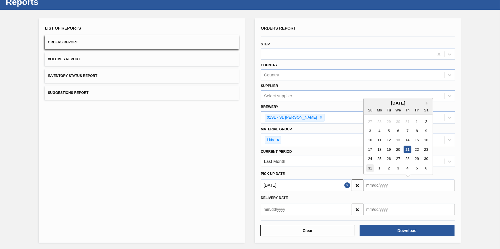
click at [372, 167] on div "31" at bounding box center [370, 169] width 8 height 8
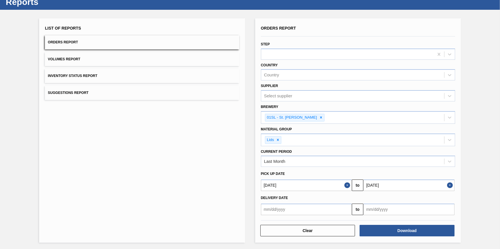
click at [395, 189] on input "08/31/2025" at bounding box center [408, 186] width 91 height 12
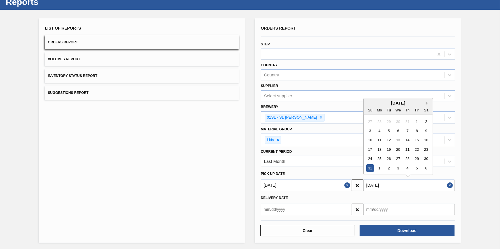
click at [427, 102] on button "Next Month" at bounding box center [428, 103] width 4 height 4
click at [388, 158] on div "30" at bounding box center [389, 159] width 8 height 8
type input "09/30/2025"
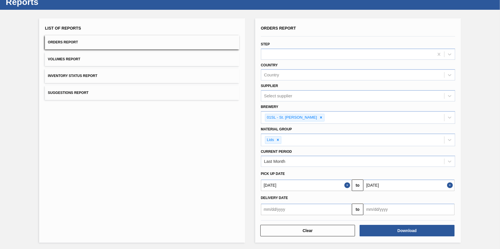
click at [329, 191] on input "text" at bounding box center [306, 186] width 91 height 12
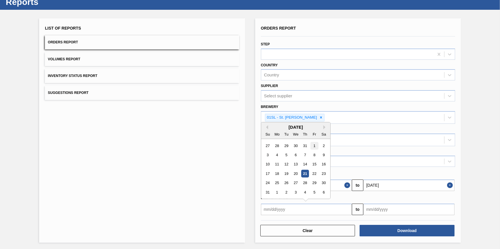
click at [312, 145] on div "1" at bounding box center [314, 146] width 8 height 8
type input "08/01/2025"
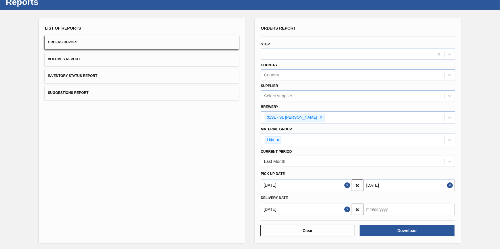
drag, startPoint x: 377, startPoint y: 208, endPoint x: 378, endPoint y: 201, distance: 6.7
click at [377, 191] on input "text" at bounding box center [408, 186] width 91 height 12
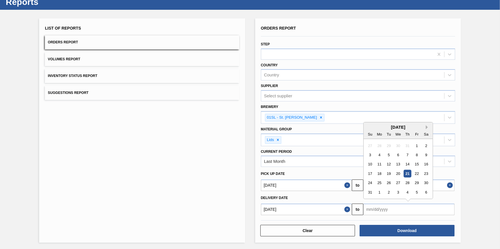
click at [426, 127] on button "Next Month" at bounding box center [428, 127] width 4 height 4
click at [389, 183] on div "30" at bounding box center [389, 183] width 8 height 8
type input "09/30/2025"
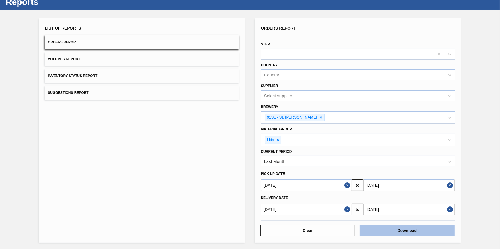
click at [398, 231] on button "Download" at bounding box center [407, 231] width 95 height 12
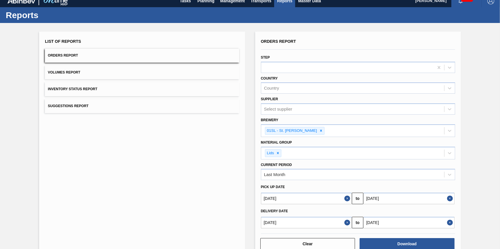
scroll to position [0, 0]
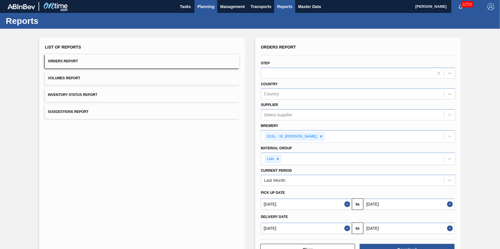
click at [207, 6] on span "Planning" at bounding box center [205, 6] width 17 height 7
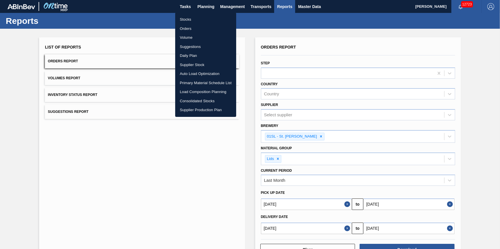
click at [213, 88] on li "Load Composition Planning" at bounding box center [205, 91] width 61 height 9
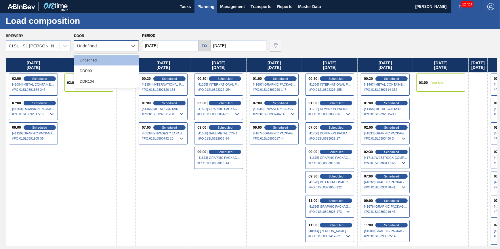
click at [124, 48] on div "Undefined" at bounding box center [101, 46] width 54 height 8
click at [124, 80] on div "DDR104" at bounding box center [106, 81] width 65 height 11
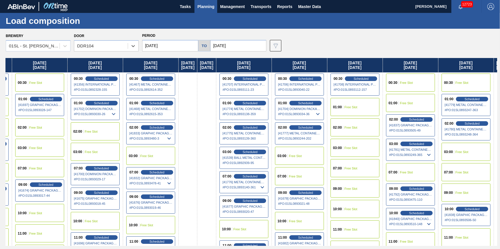
drag, startPoint x: 244, startPoint y: 114, endPoint x: 41, endPoint y: 131, distance: 204.6
click at [40, 131] on div "Friday 08/22/2025 00:30 Free Slot 01:00 Free Slot 02:00 Scheduled [41084] METAL…" at bounding box center [251, 152] width 491 height 188
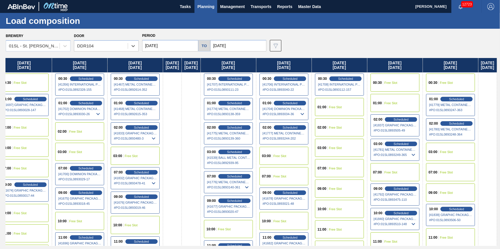
scroll to position [0, 247]
drag, startPoint x: 109, startPoint y: 112, endPoint x: 16, endPoint y: 103, distance: 93.6
click at [16, 103] on div "Friday 08/22/2025 00:30 Free Slot 01:00 Free Slot 02:00 Scheduled [41084] METAL…" at bounding box center [251, 152] width 491 height 188
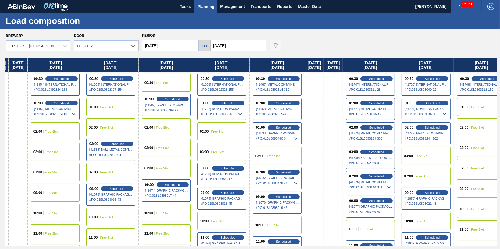
scroll to position [0, 56]
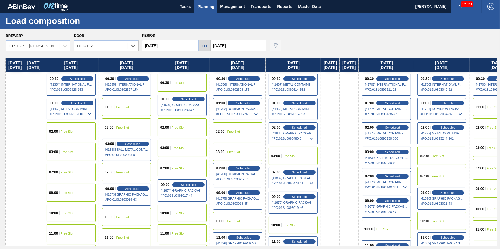
drag, startPoint x: 122, startPoint y: 114, endPoint x: 316, endPoint y: 135, distance: 195.3
click at [316, 135] on div "Friday 08/22/2025 00:30 Free Slot 01:00 Free Slot 02:00 Scheduled [41084] METAL…" at bounding box center [251, 152] width 491 height 188
click at [81, 105] on div "Scheduled" at bounding box center [77, 103] width 35 height 5
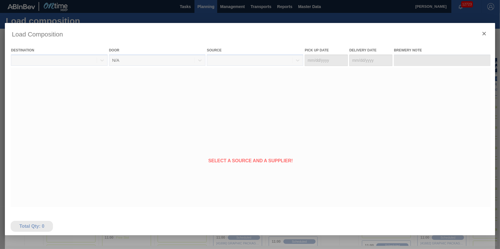
type Date "08/24/2025"
type Date "08/25/2025"
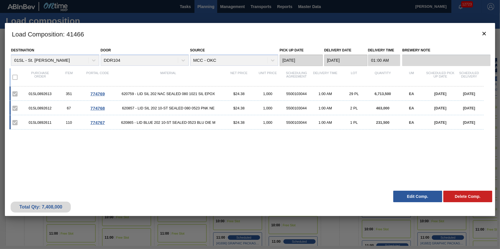
click at [475, 33] on h3 "Load Composition : 41466" at bounding box center [250, 34] width 490 height 22
click at [480, 35] on button "botão de ícone" at bounding box center [484, 34] width 14 height 14
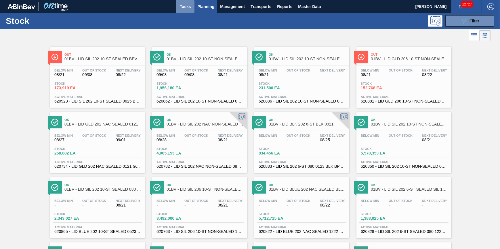
click at [181, 7] on span "Tasks" at bounding box center [185, 6] width 13 height 7
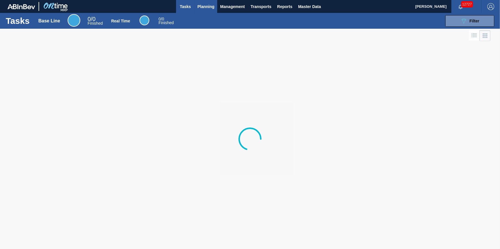
click at [211, 6] on span "Planning" at bounding box center [205, 6] width 17 height 7
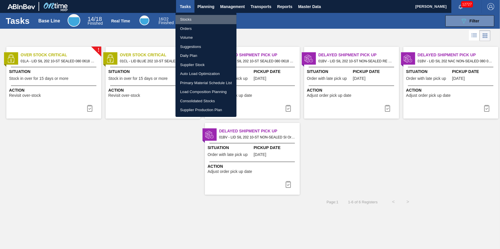
click at [197, 16] on li "Stocks" at bounding box center [205, 19] width 61 height 9
